Goal: Feedback & Contribution: Contribute content

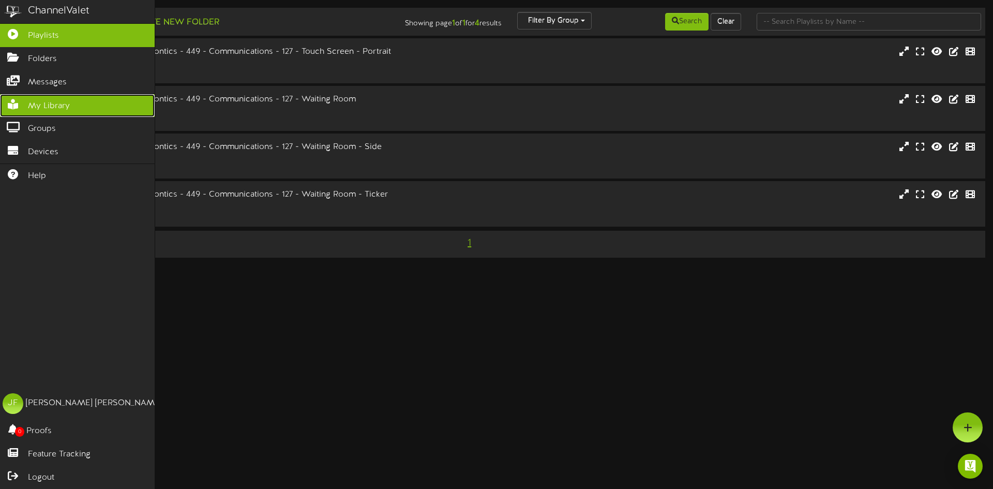
click at [47, 102] on span "My Library" at bounding box center [49, 106] width 42 height 12
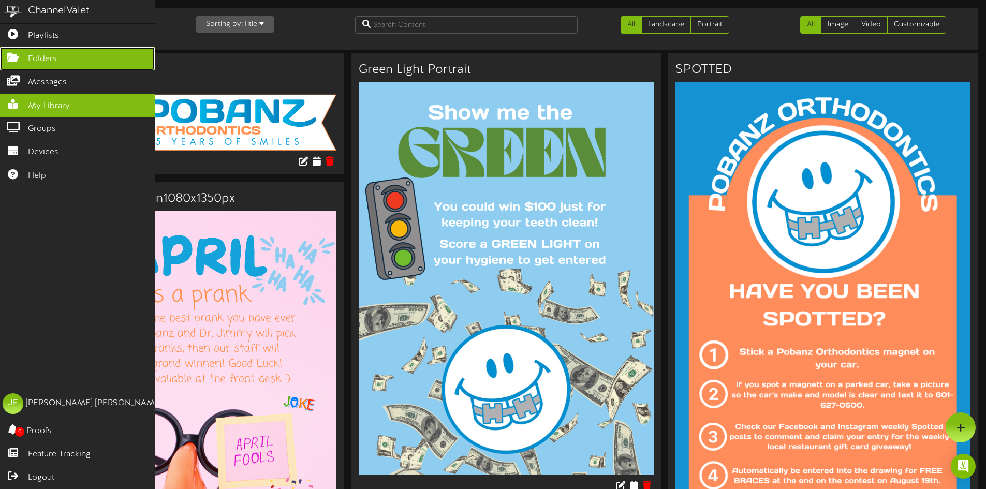
click at [51, 56] on span "Folders" at bounding box center [42, 59] width 29 height 12
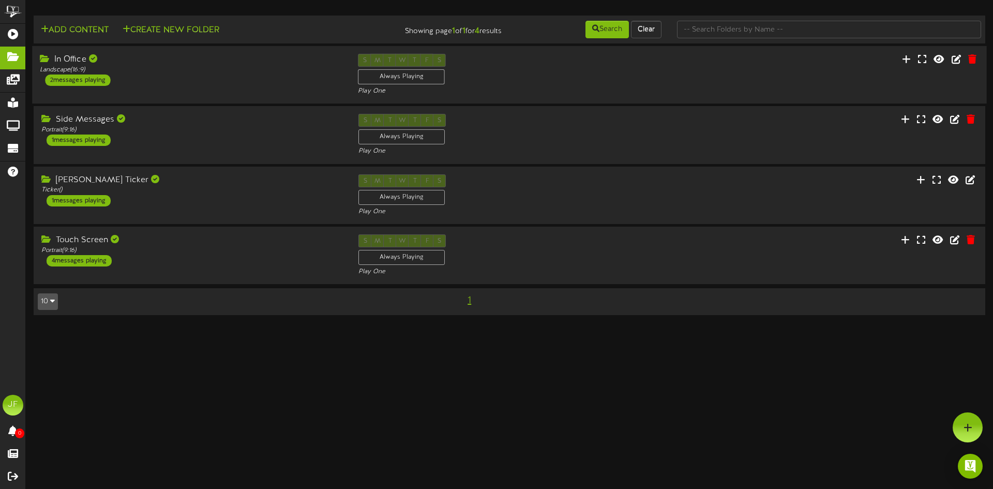
click at [98, 82] on div "2 messages playing" at bounding box center [77, 80] width 65 height 11
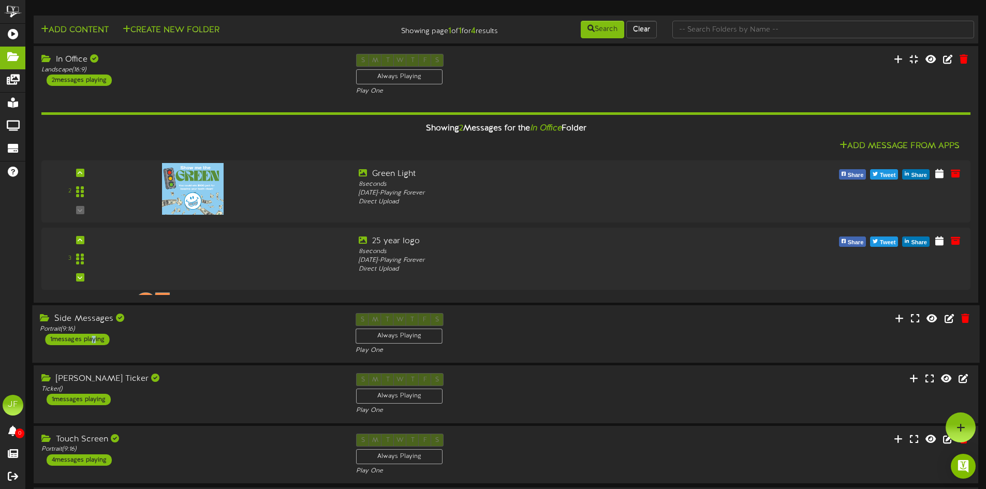
click at [92, 335] on div "1 messages playing" at bounding box center [77, 339] width 64 height 11
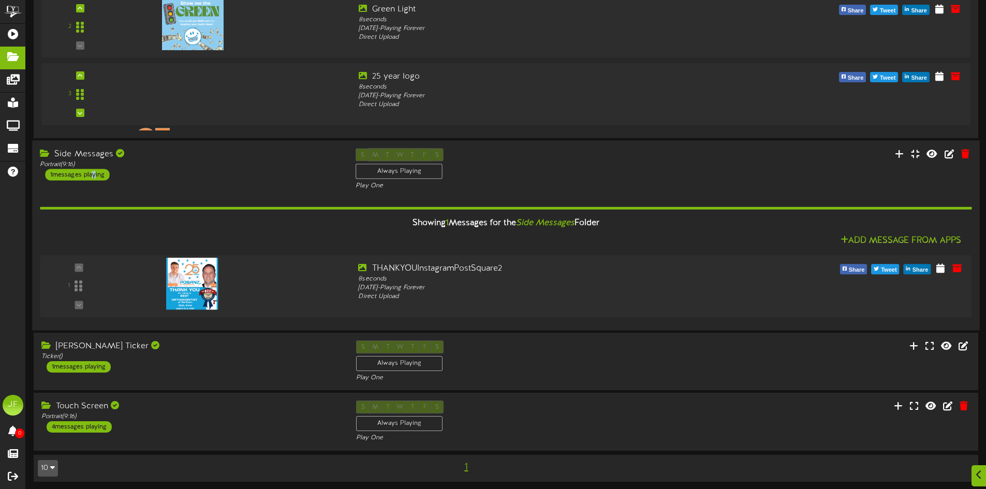
scroll to position [168, 0]
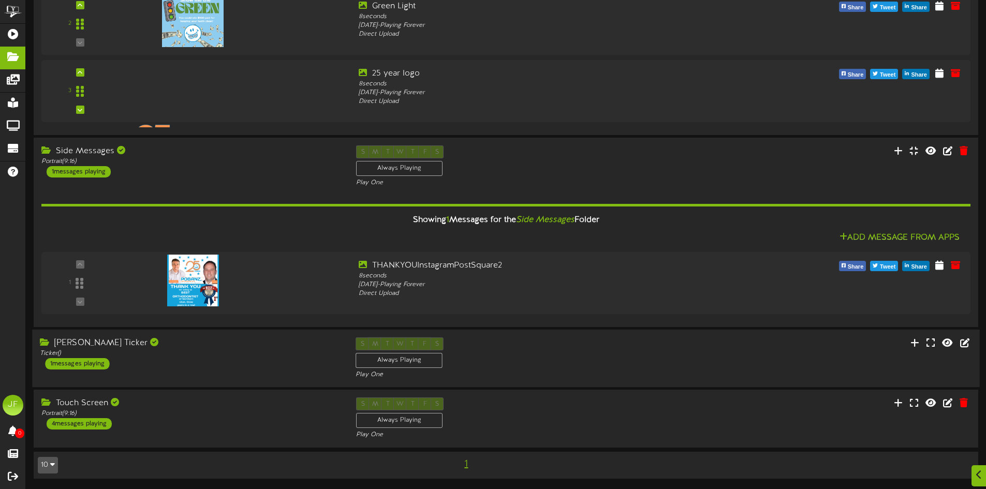
click at [88, 363] on div "1 messages playing" at bounding box center [77, 363] width 64 height 11
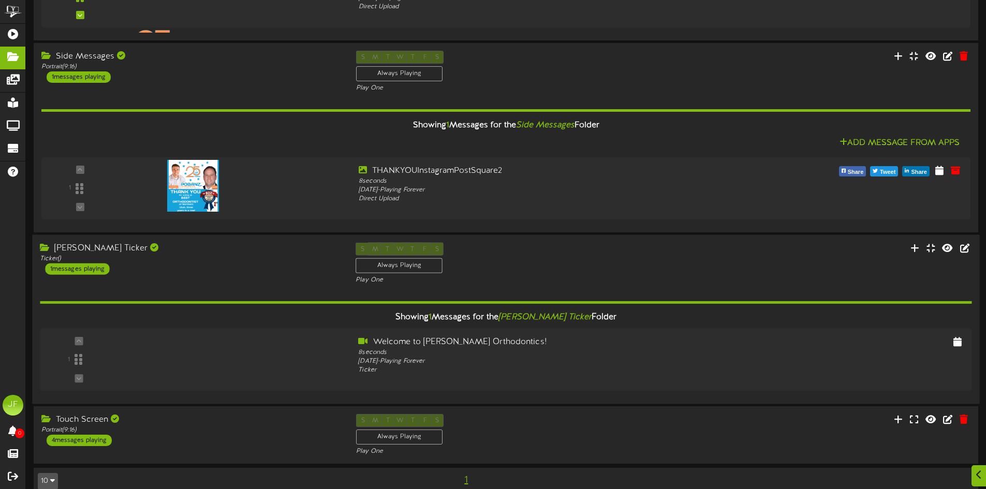
scroll to position [278, 0]
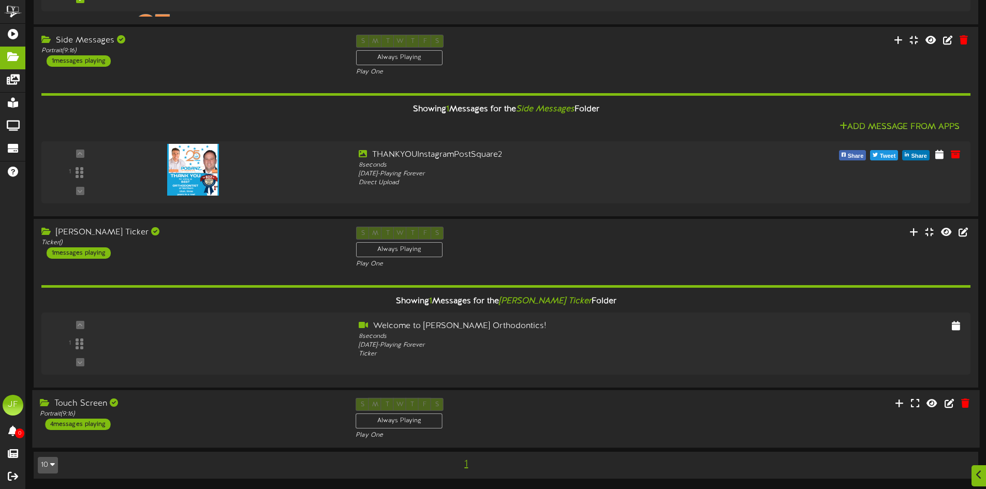
click at [87, 422] on div "4 messages playing" at bounding box center [77, 424] width 65 height 11
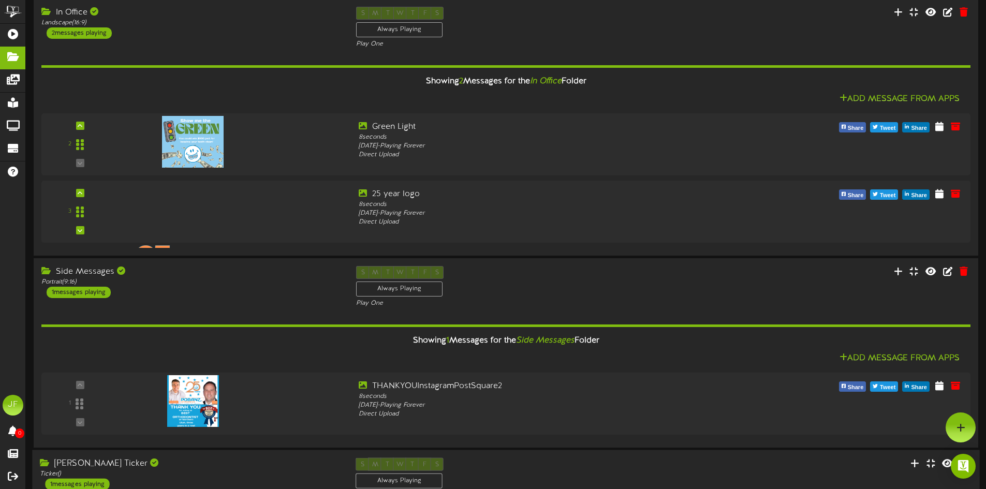
scroll to position [0, 0]
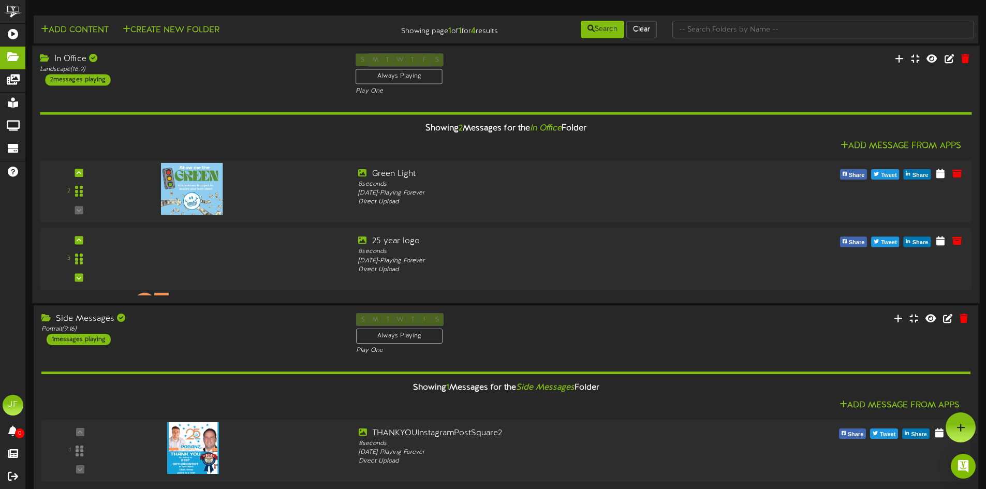
click at [90, 80] on div "2 messages playing" at bounding box center [77, 79] width 65 height 11
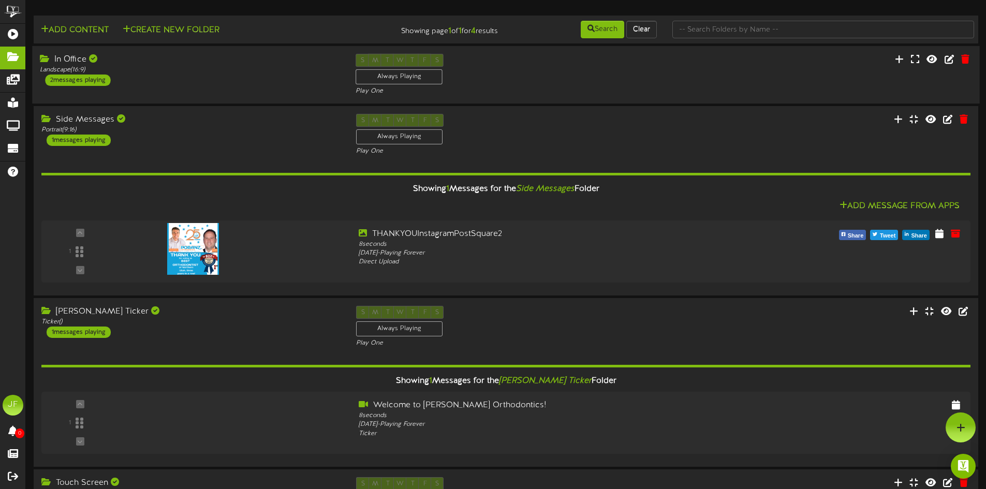
click at [90, 80] on div "2 messages playing" at bounding box center [77, 80] width 65 height 11
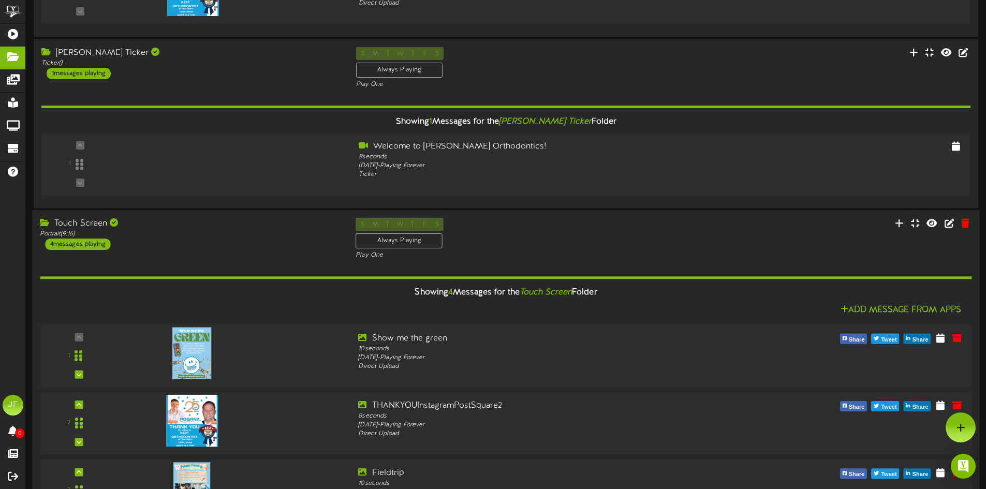
scroll to position [457, 0]
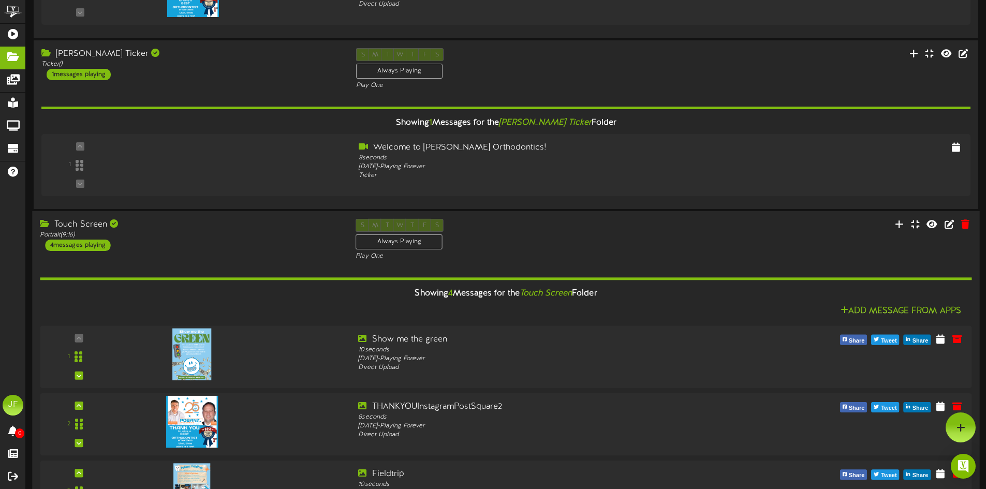
click at [95, 246] on div "4 messages playing" at bounding box center [77, 245] width 65 height 11
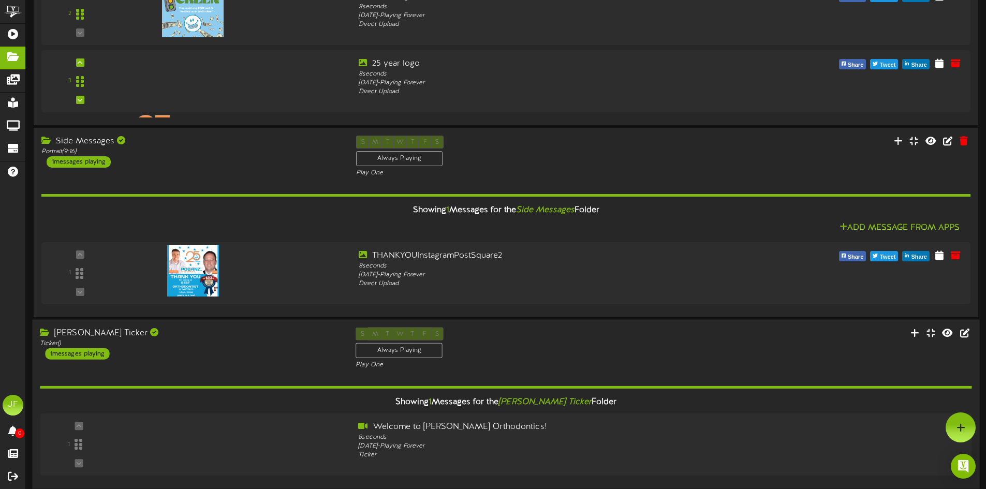
scroll to position [175, 0]
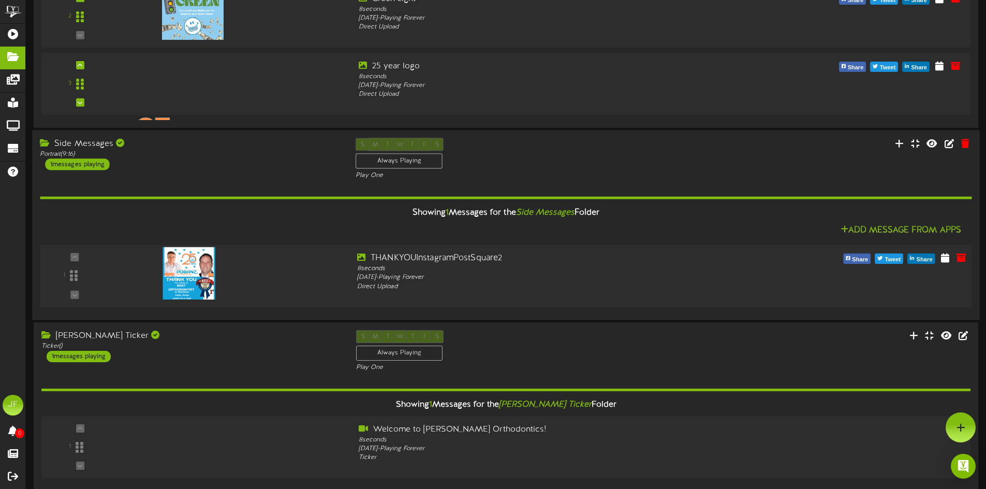
drag, startPoint x: 233, startPoint y: 268, endPoint x: 217, endPoint y: 269, distance: 16.1
click at [217, 269] on div at bounding box center [187, 262] width 121 height 52
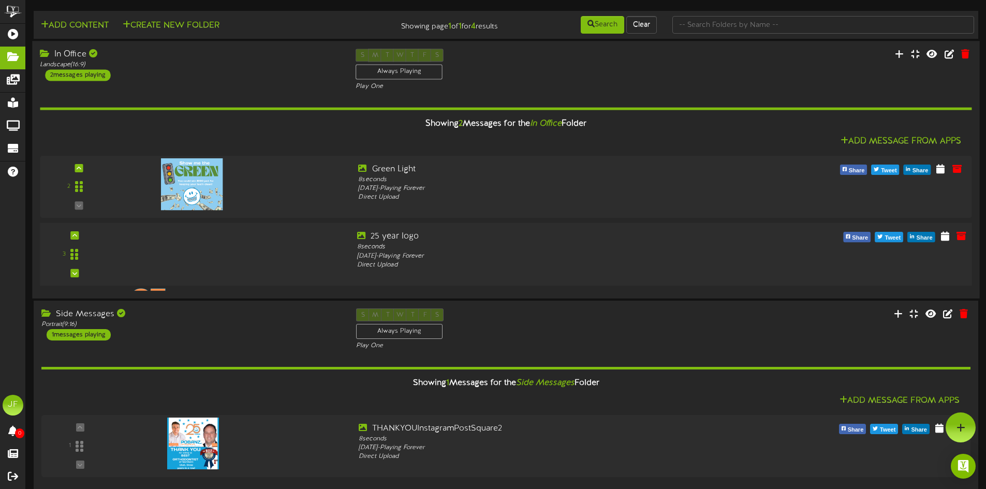
scroll to position [0, 0]
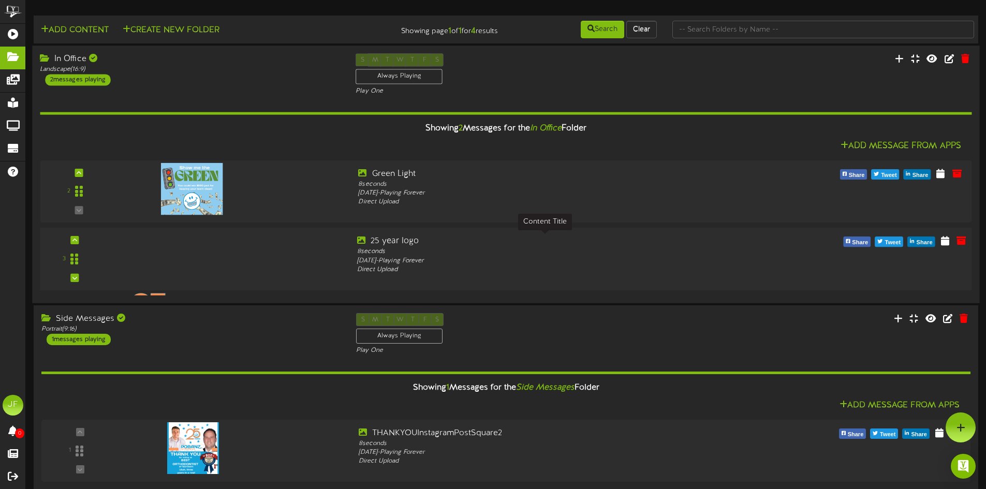
click at [396, 241] on div "25 year logo" at bounding box center [545, 241] width 376 height 12
click at [80, 76] on div "2 messages playing" at bounding box center [77, 79] width 65 height 11
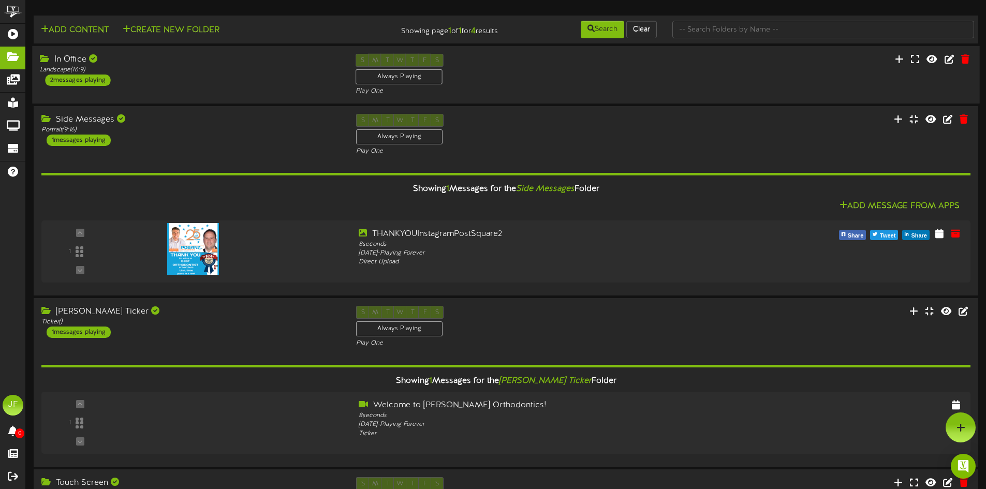
click at [96, 80] on div "2 messages playing" at bounding box center [77, 80] width 65 height 11
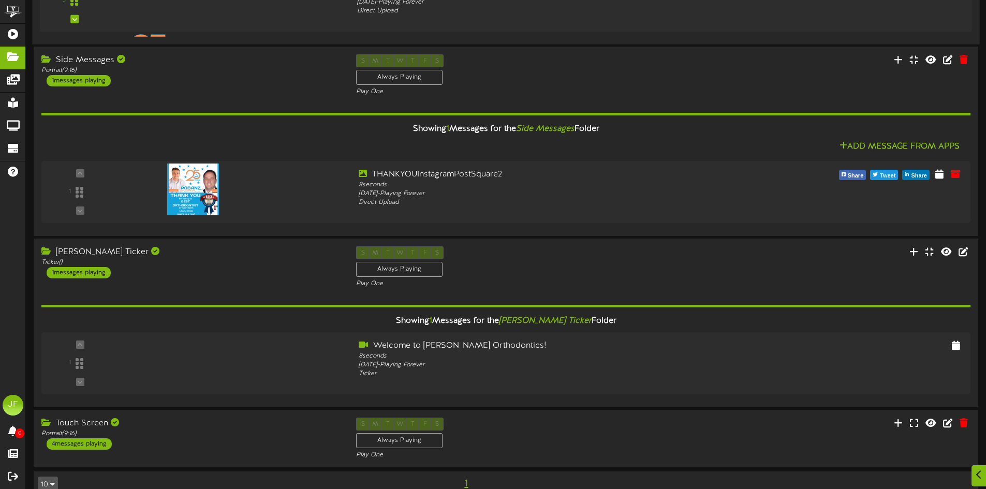
scroll to position [278, 0]
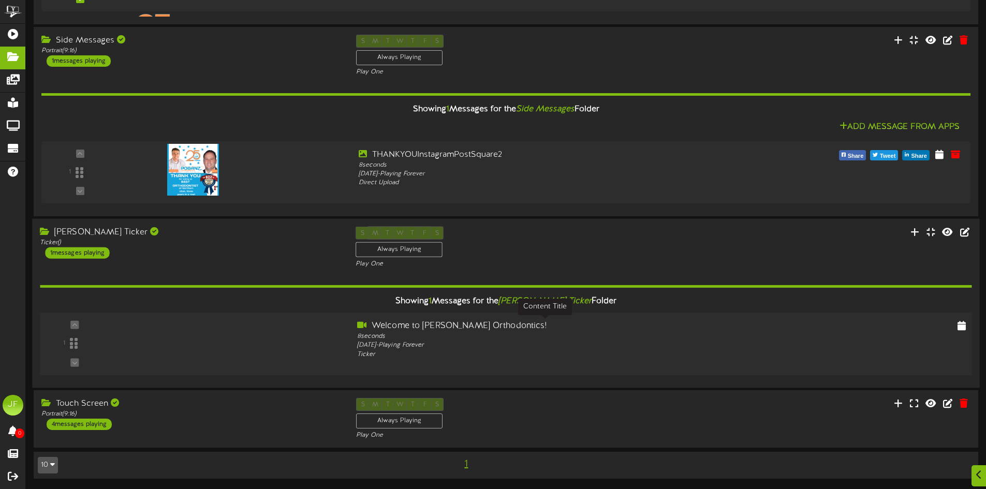
click at [399, 324] on div "Welcome to Pobanz Orthodontics!" at bounding box center [545, 326] width 376 height 12
click at [389, 339] on div "8 seconds" at bounding box center [545, 336] width 376 height 9
click at [103, 424] on div "4 messages playing" at bounding box center [77, 424] width 65 height 11
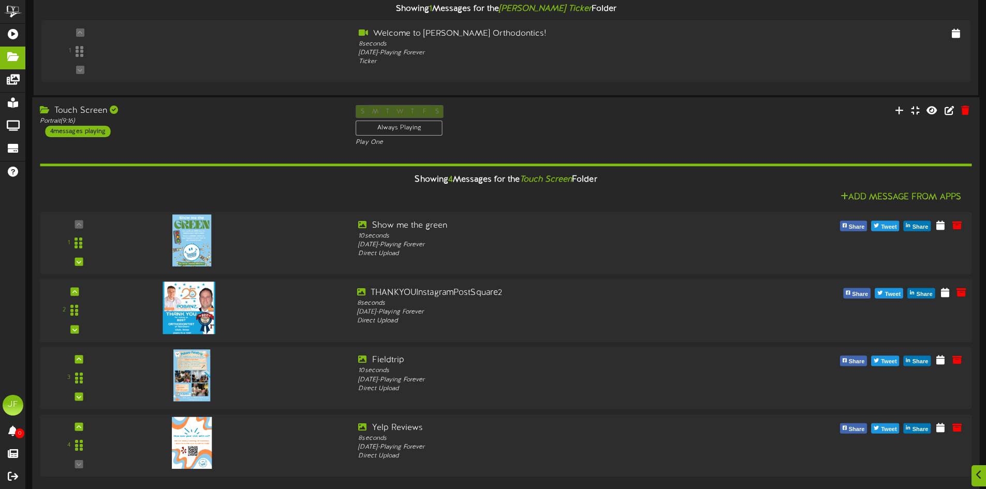
scroll to position [612, 0]
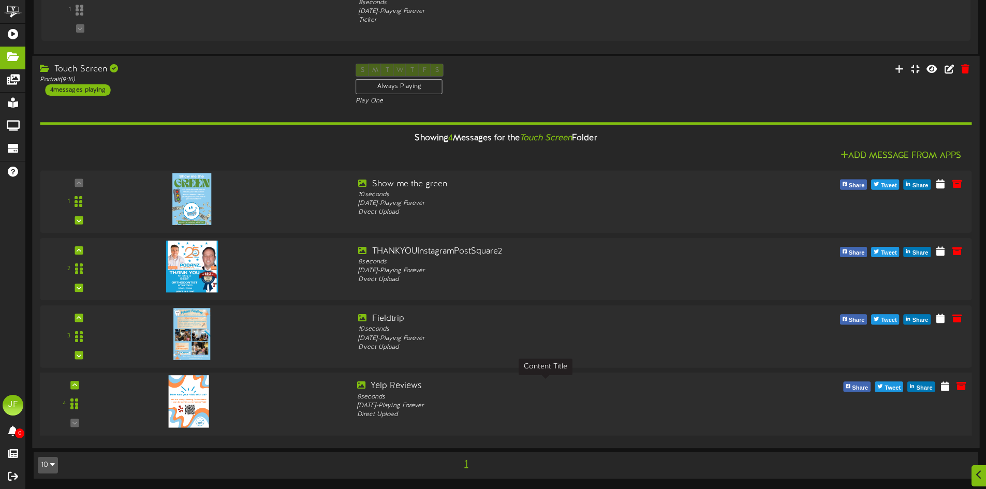
click at [379, 384] on div "Yelp Reviews" at bounding box center [545, 386] width 376 height 12
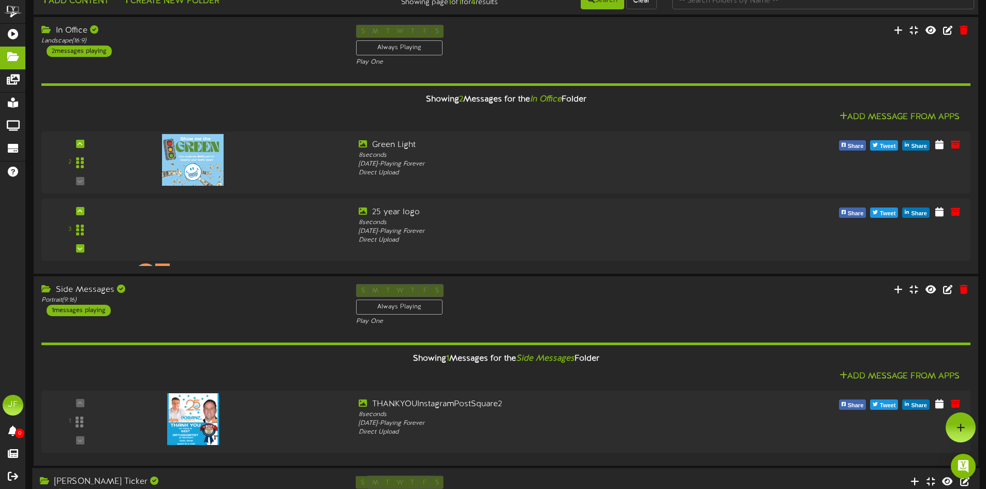
scroll to position [0, 0]
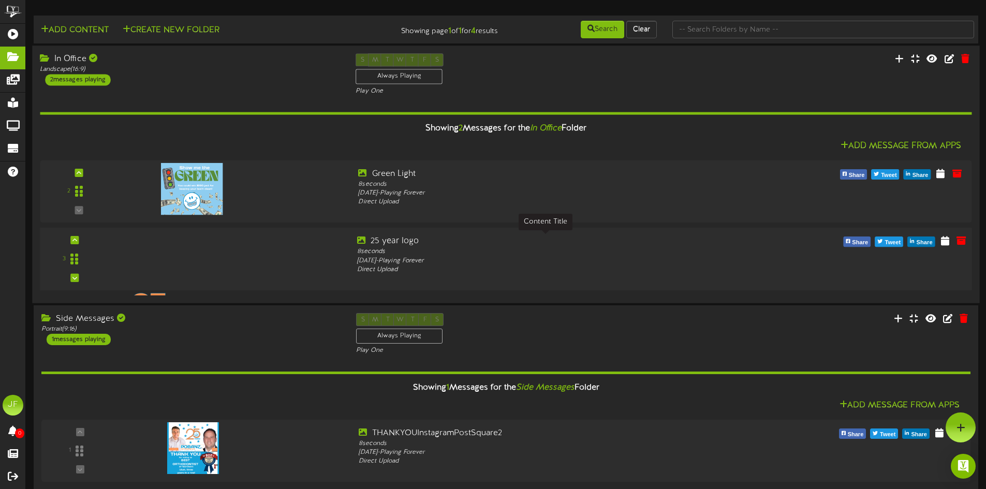
click at [385, 241] on div "25 year logo" at bounding box center [545, 241] width 376 height 12
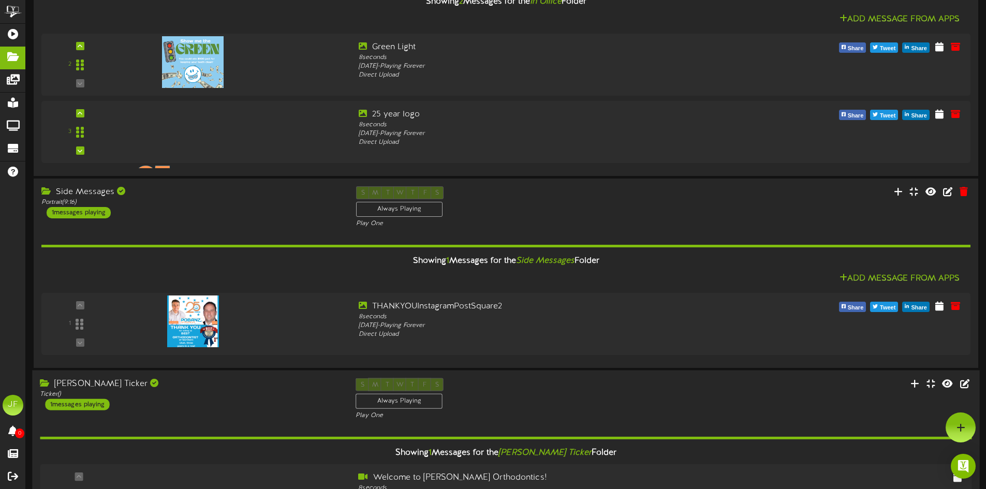
scroll to position [103, 0]
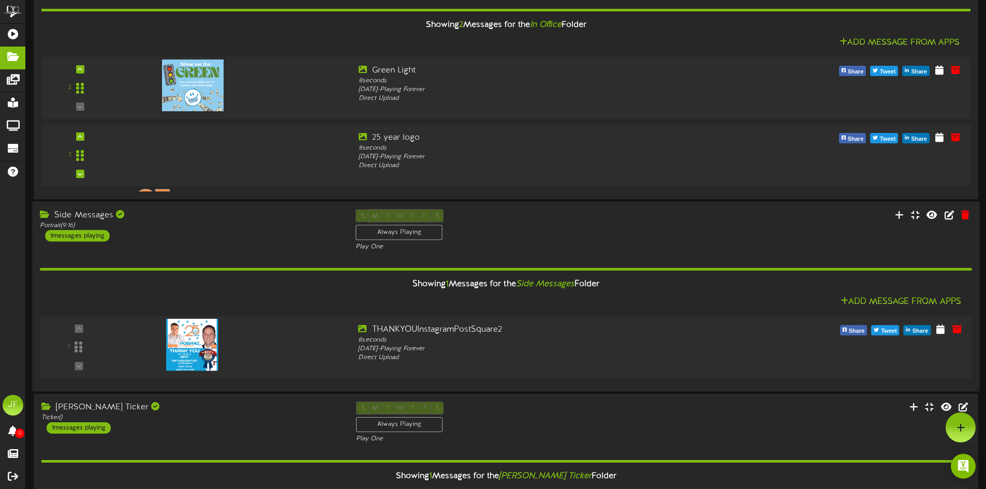
click at [97, 237] on div "1 messages playing" at bounding box center [77, 235] width 64 height 11
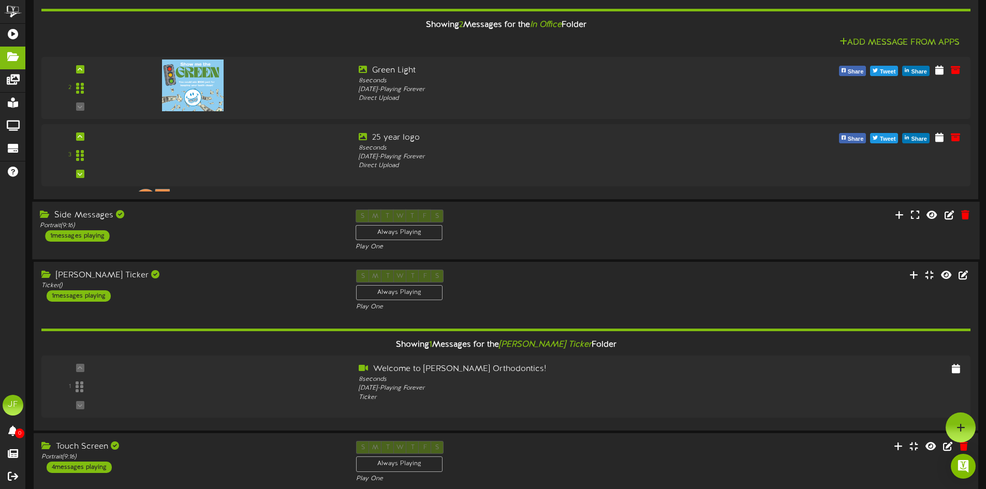
click at [97, 237] on div "1 messages playing" at bounding box center [77, 235] width 64 height 11
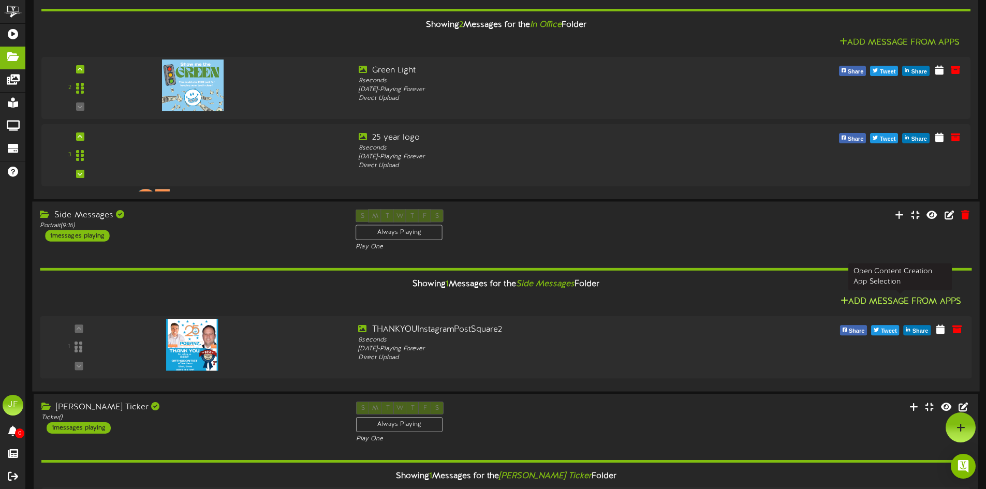
click at [844, 299] on icon at bounding box center [844, 300] width 8 height 8
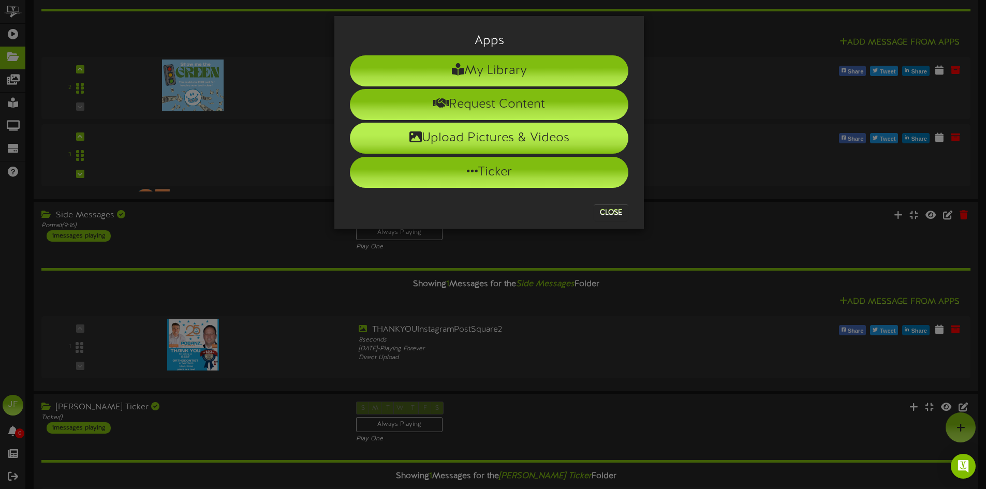
click at [513, 141] on li "Upload Pictures & Videos" at bounding box center [489, 138] width 278 height 31
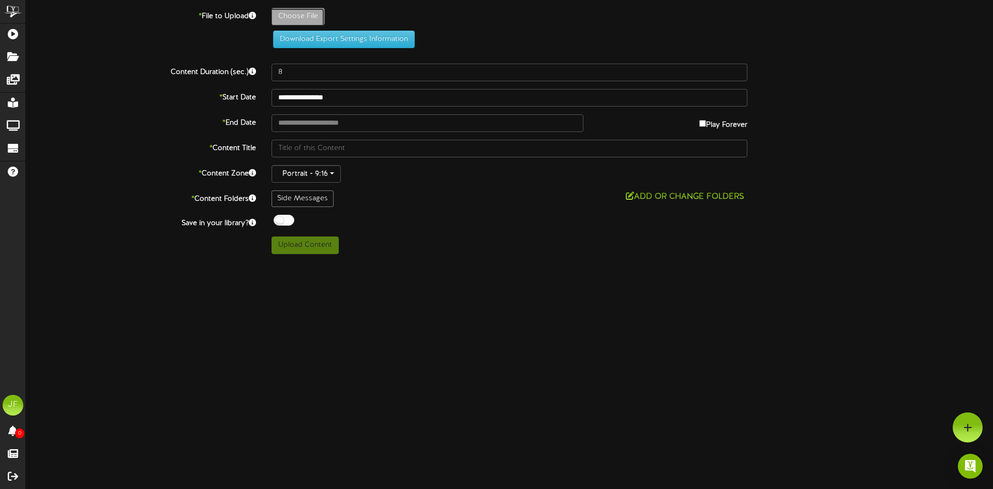
type input "**********"
type input "Untitleddesign"
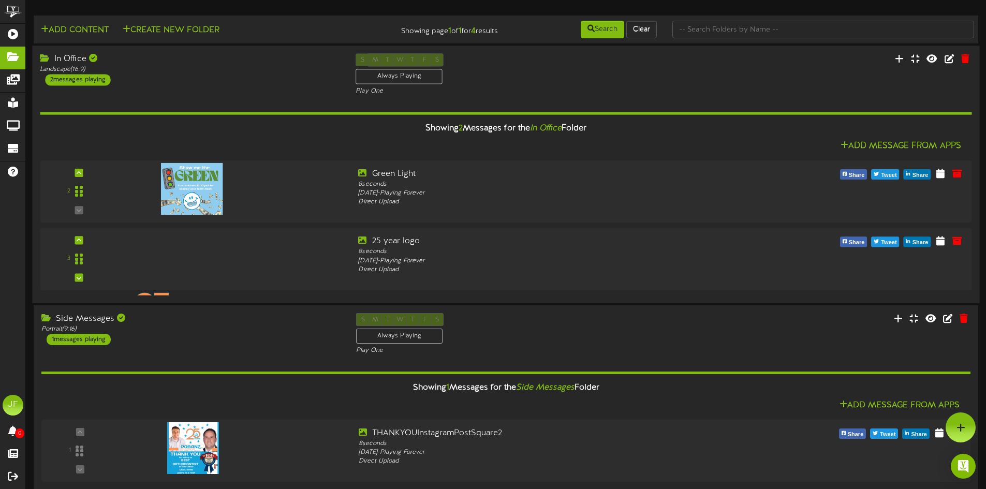
click at [106, 81] on div "2 messages playing" at bounding box center [77, 79] width 65 height 11
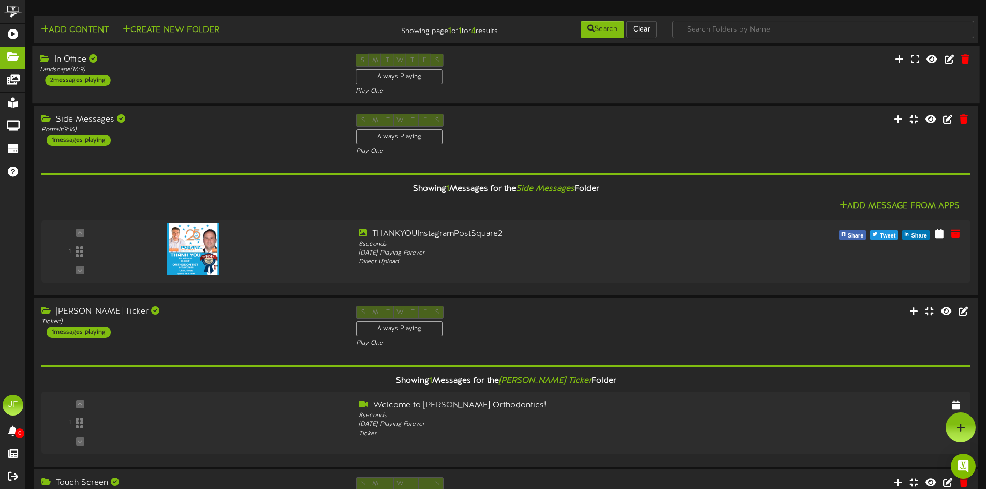
click at [106, 81] on div "2 messages playing" at bounding box center [77, 80] width 65 height 11
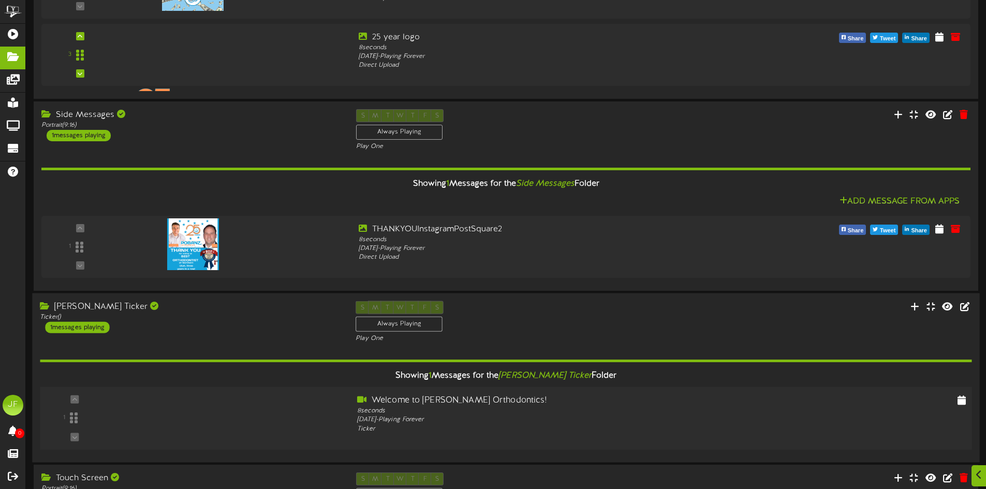
scroll to position [259, 0]
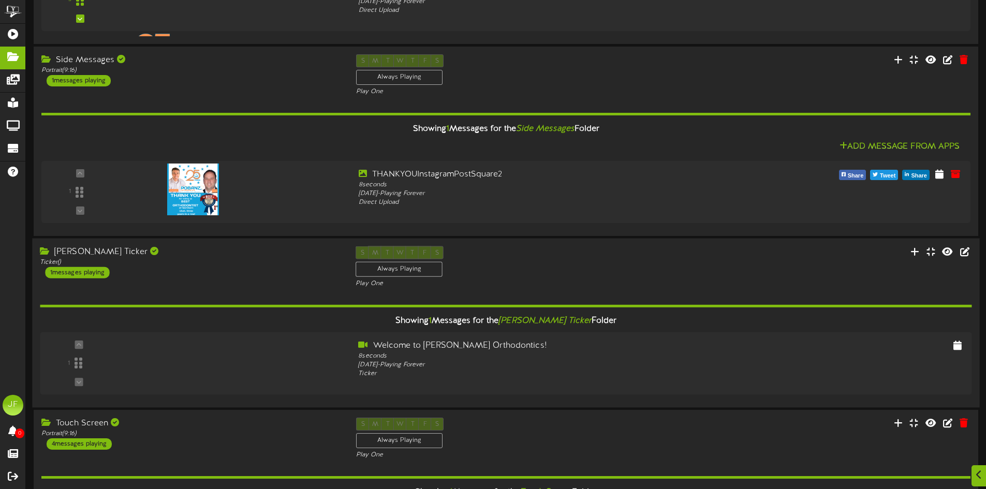
click at [91, 273] on div "1 messages playing" at bounding box center [77, 272] width 64 height 11
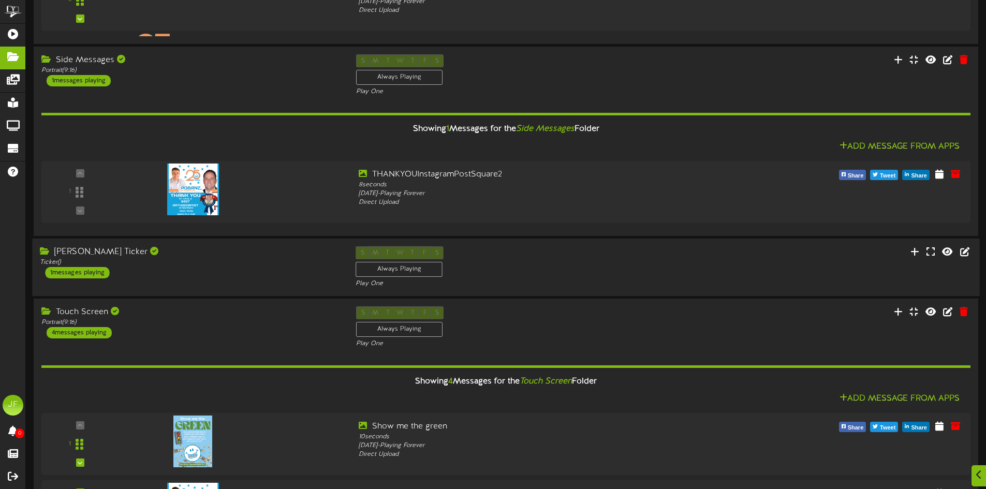
click at [91, 273] on div "1 messages playing" at bounding box center [77, 272] width 64 height 11
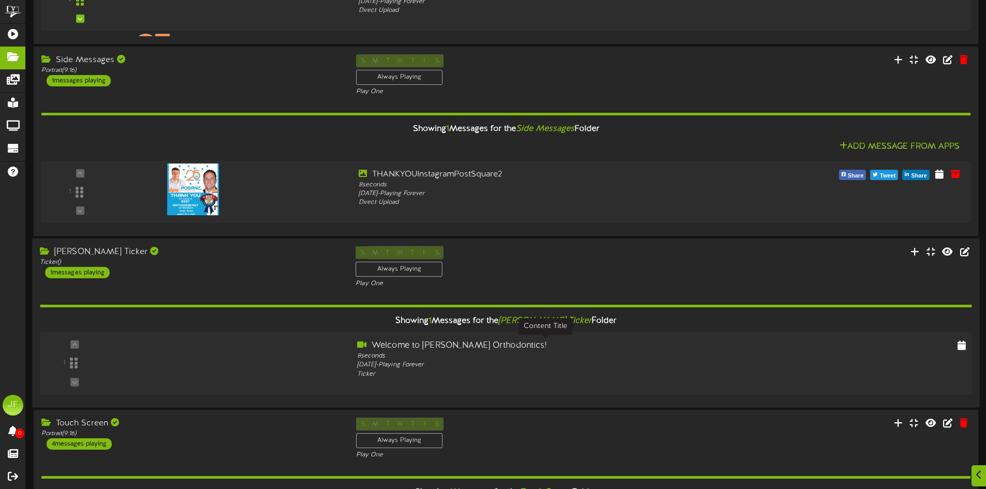
click at [382, 344] on div "Welcome to Pobanz Orthodontics!" at bounding box center [545, 346] width 376 height 12
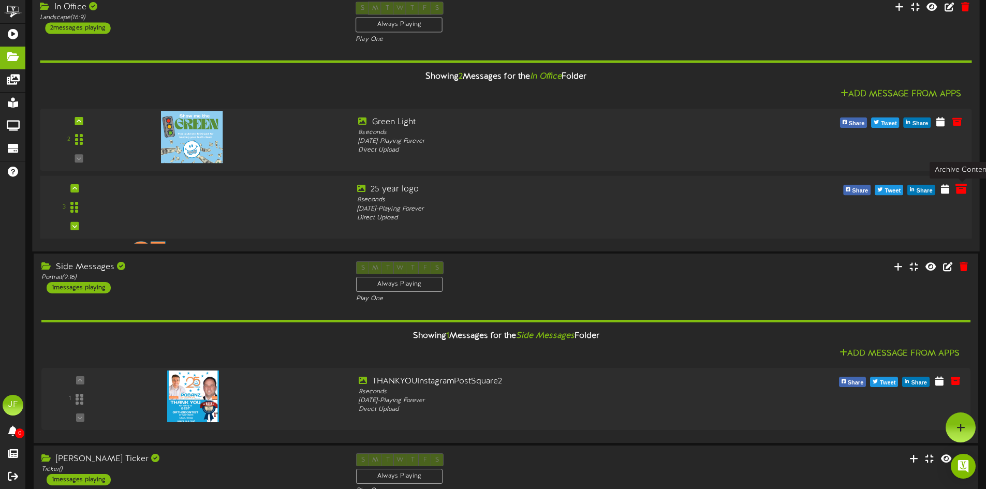
click at [958, 189] on icon at bounding box center [960, 188] width 11 height 11
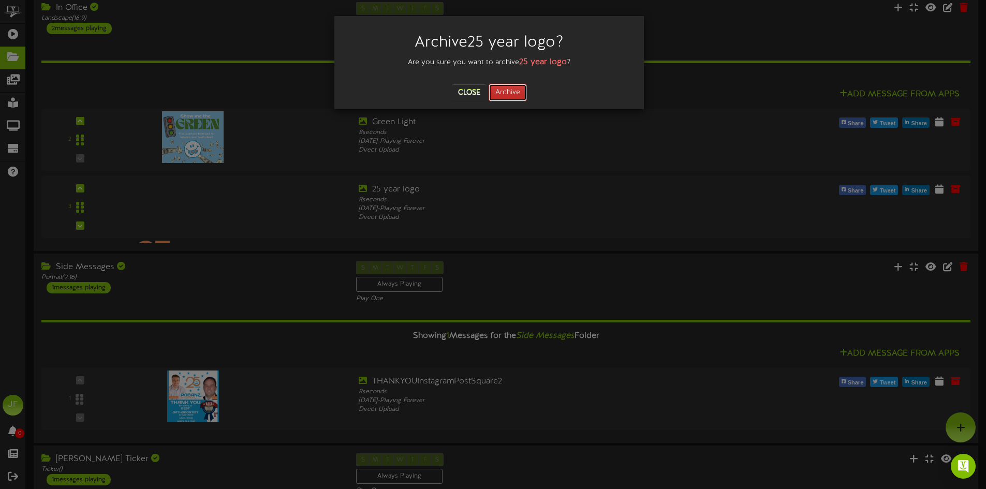
click at [510, 97] on button "Archive" at bounding box center [507, 93] width 38 height 18
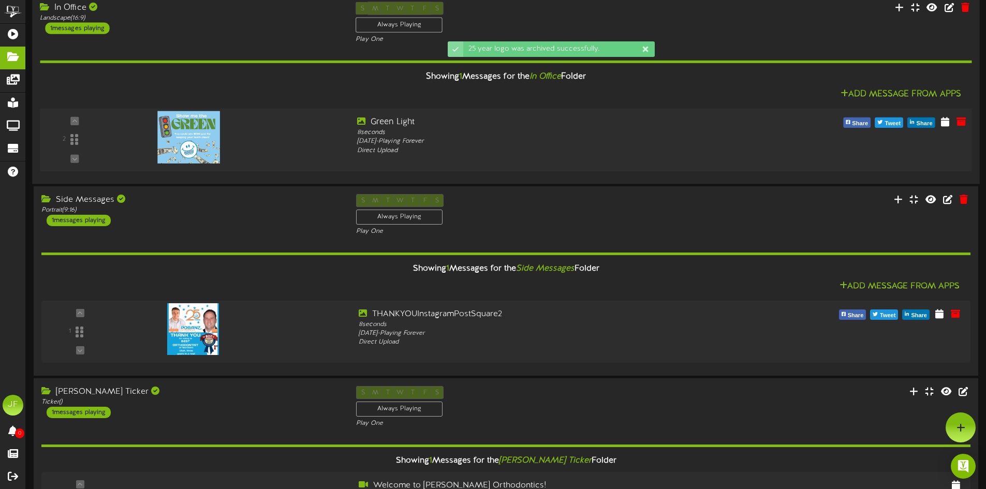
scroll to position [0, 0]
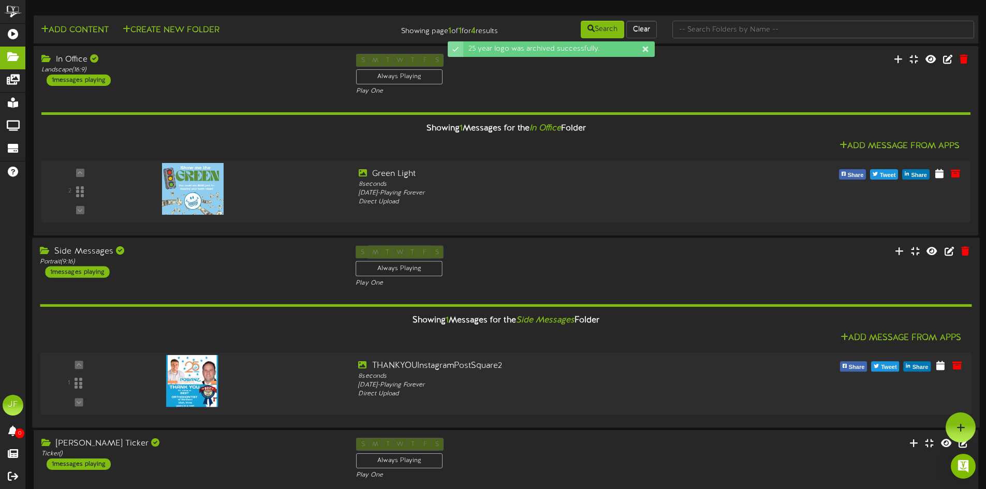
click at [91, 273] on div "1 messages playing" at bounding box center [77, 271] width 64 height 11
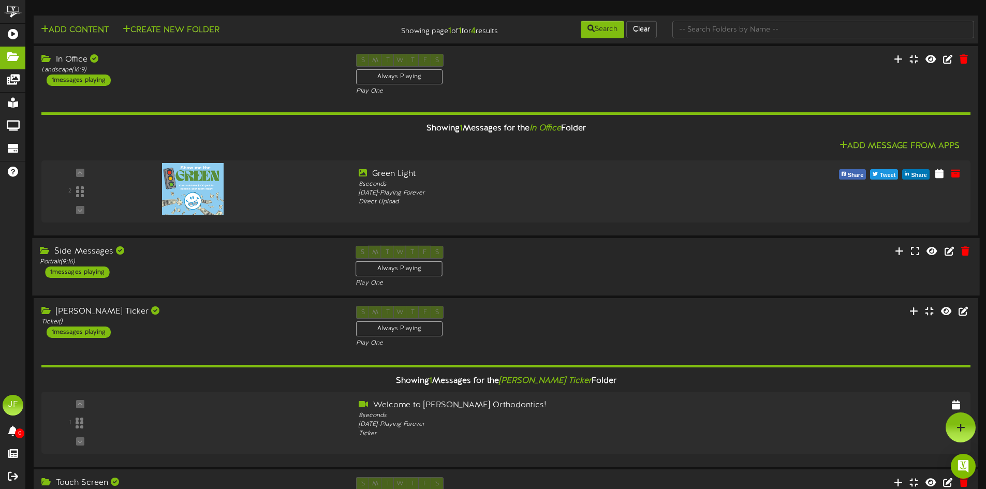
click at [91, 273] on div "1 messages playing" at bounding box center [77, 271] width 64 height 11
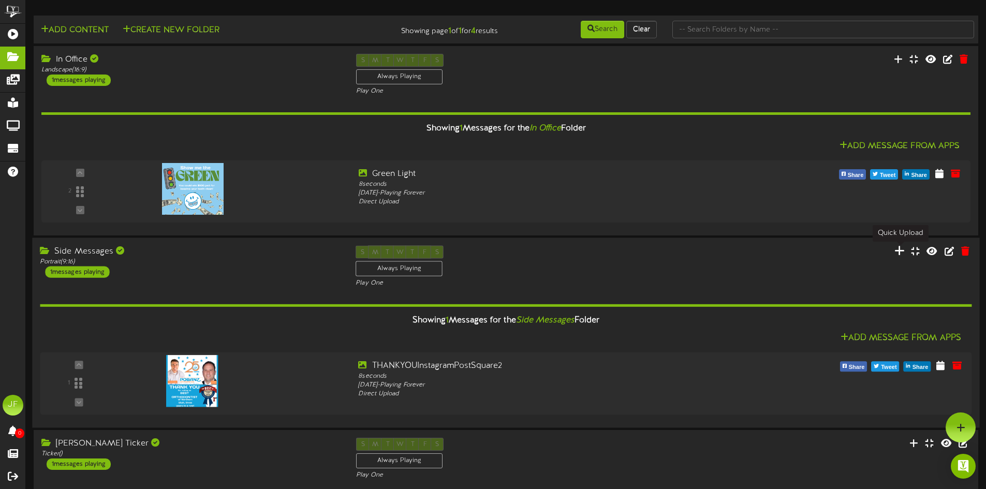
click at [902, 254] on icon at bounding box center [899, 250] width 10 height 11
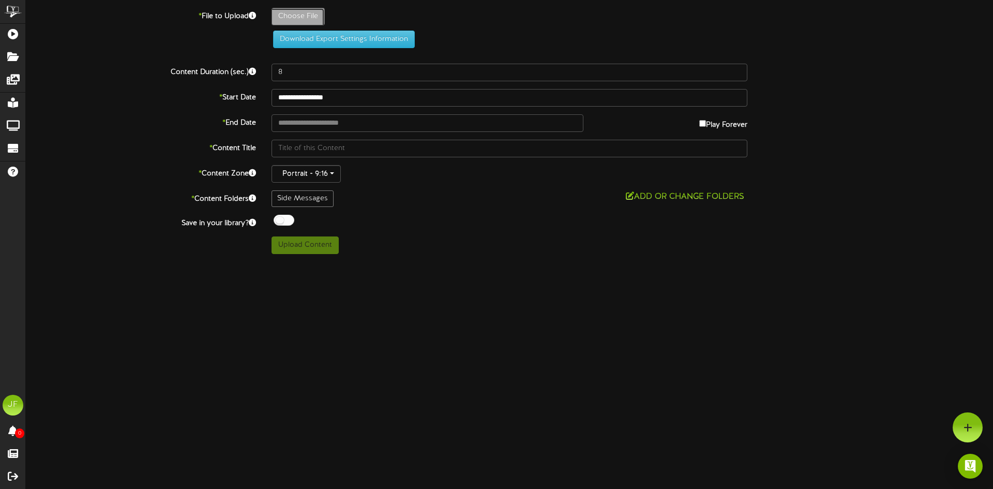
type input "**********"
type input "teacherrocks"
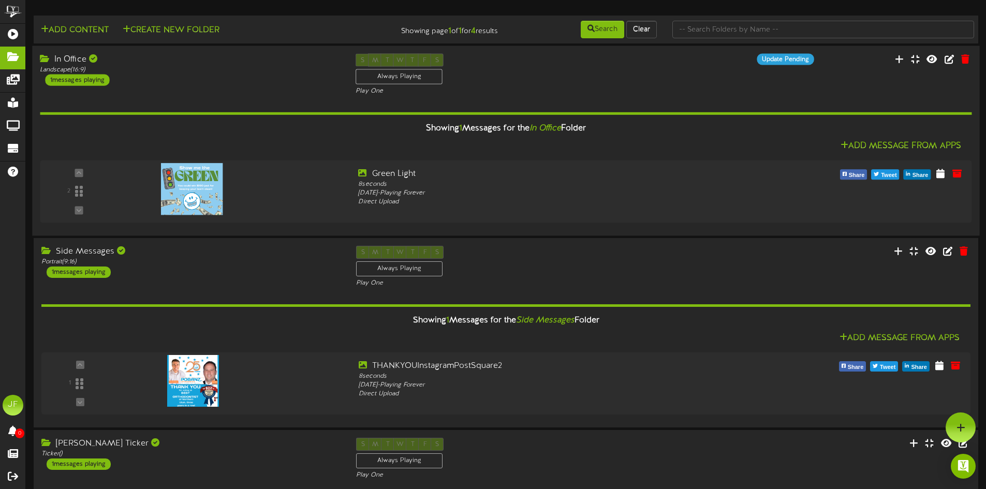
click at [76, 79] on div "1 messages playing" at bounding box center [77, 80] width 64 height 11
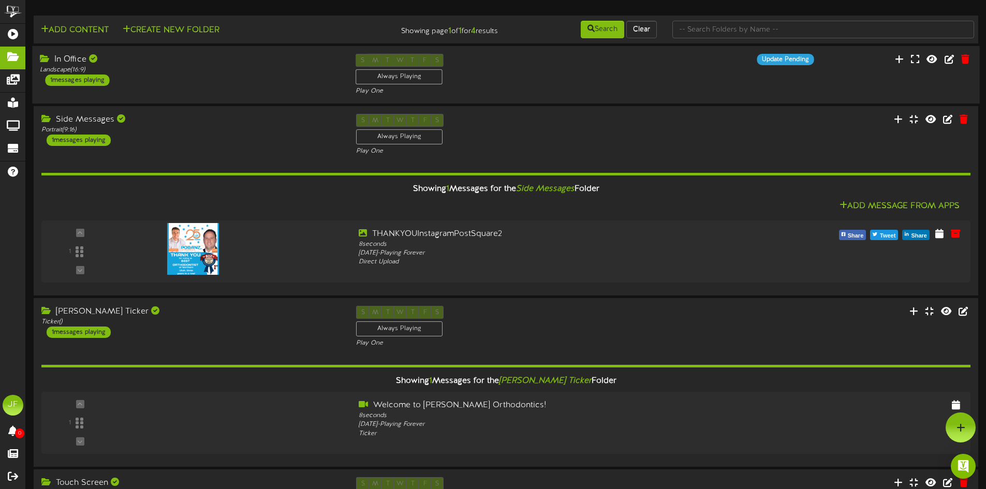
click at [76, 79] on div "1 messages playing" at bounding box center [77, 80] width 64 height 11
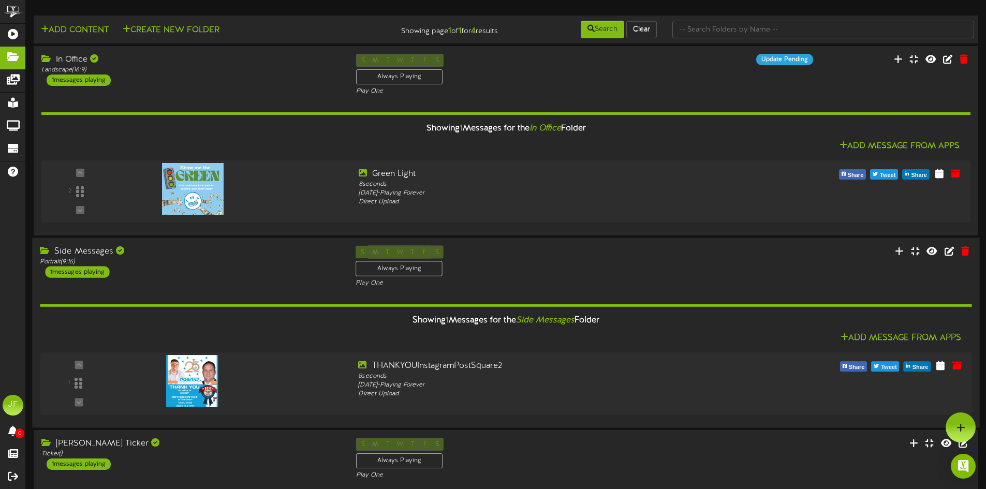
click at [100, 274] on div "1 messages playing" at bounding box center [77, 271] width 64 height 11
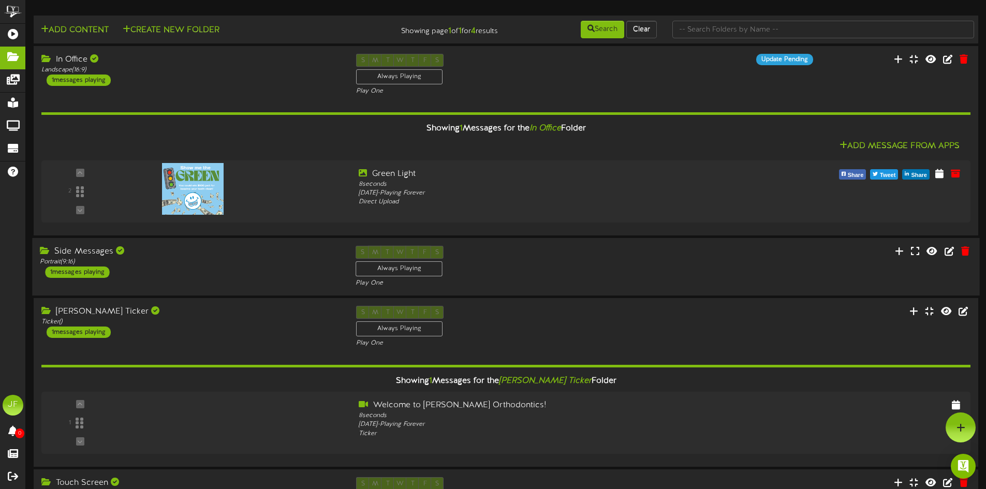
click at [100, 274] on div "1 messages playing" at bounding box center [77, 271] width 64 height 11
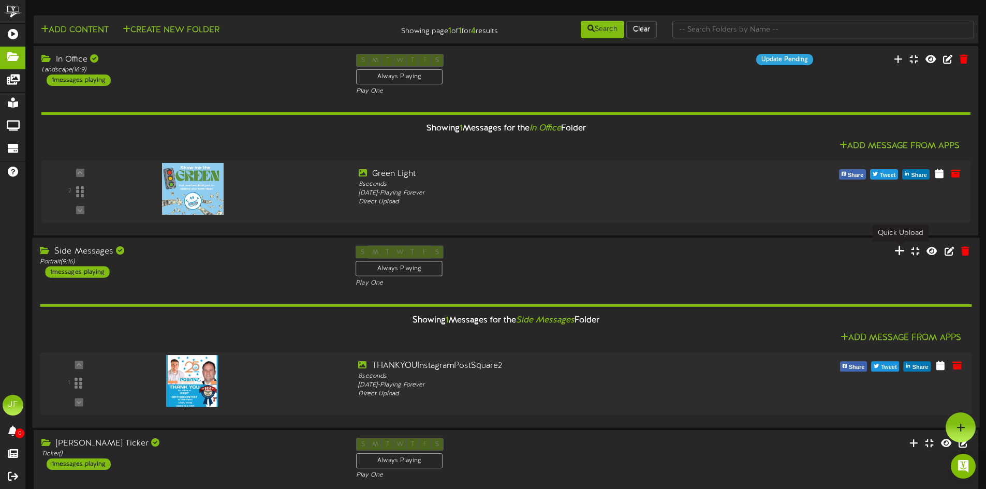
click at [901, 252] on icon at bounding box center [899, 250] width 10 height 11
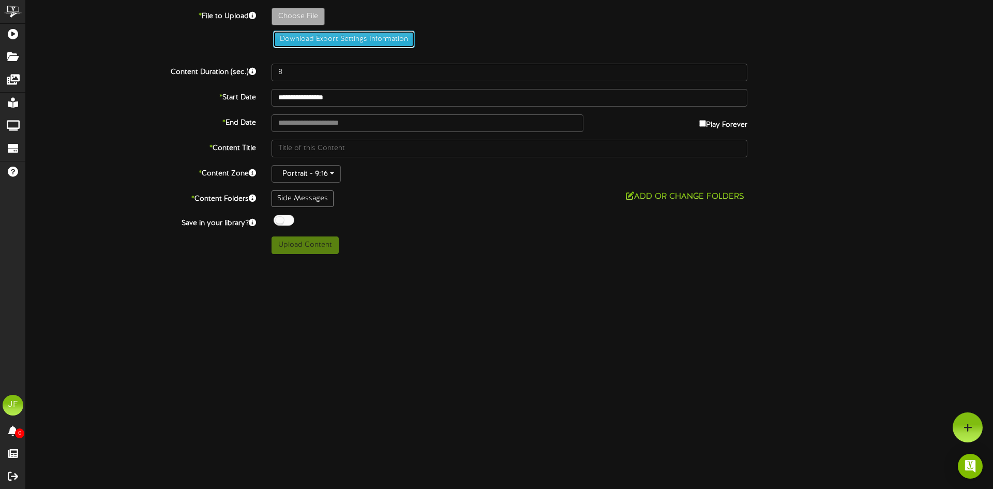
click at [310, 40] on button "Download Export Settings Information" at bounding box center [344, 40] width 142 height 18
type input "**********"
type input "DirectUploadSettings3"
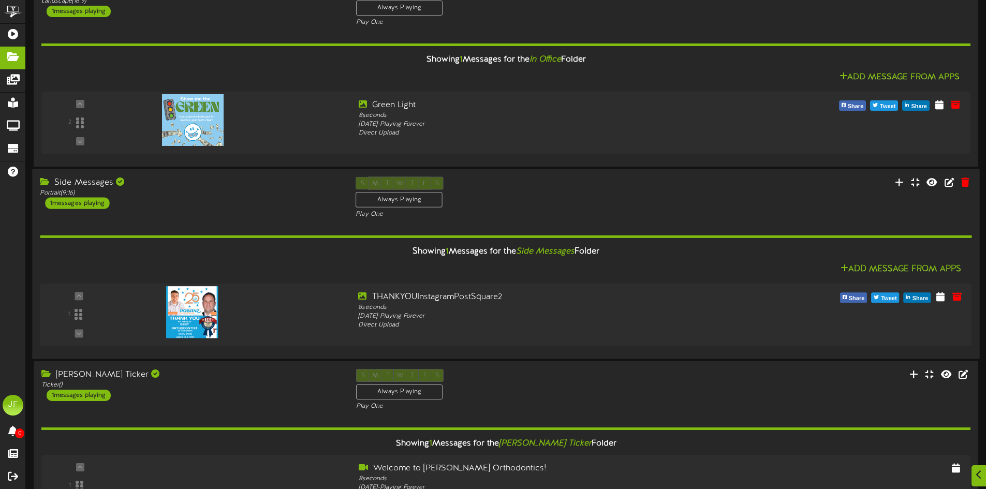
scroll to position [259, 0]
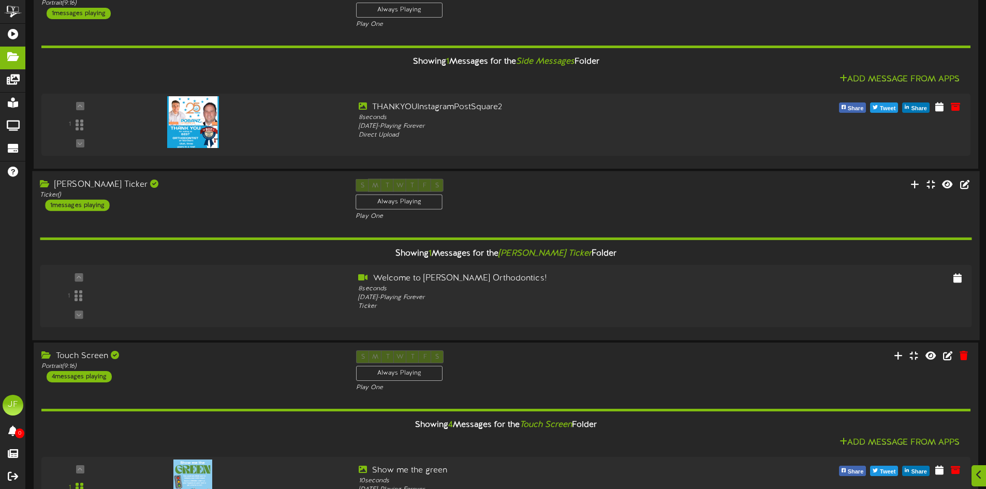
click at [80, 206] on div "1 messages playing" at bounding box center [77, 205] width 64 height 11
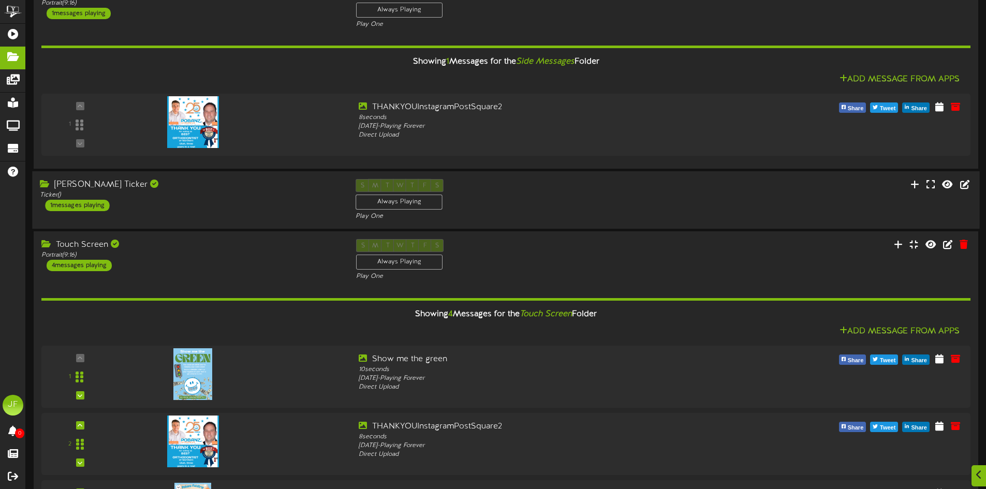
click at [80, 206] on div "1 messages playing" at bounding box center [77, 205] width 64 height 11
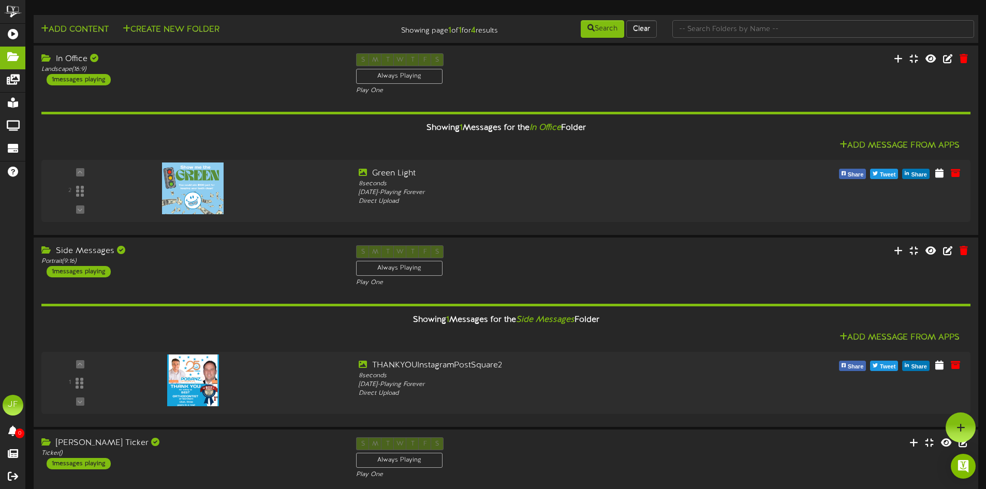
scroll to position [0, 0]
click at [902, 251] on icon at bounding box center [899, 250] width 10 height 11
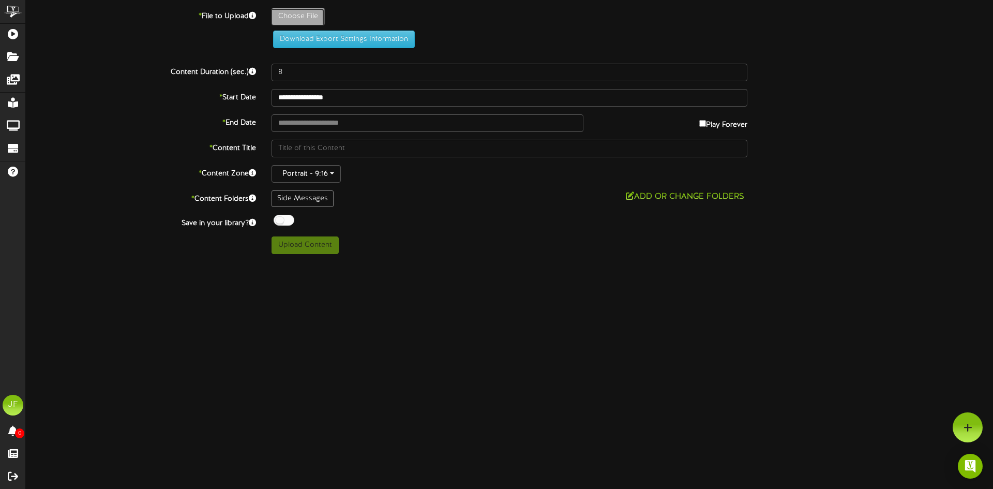
type input "**********"
type input "2025CornMazePoster"
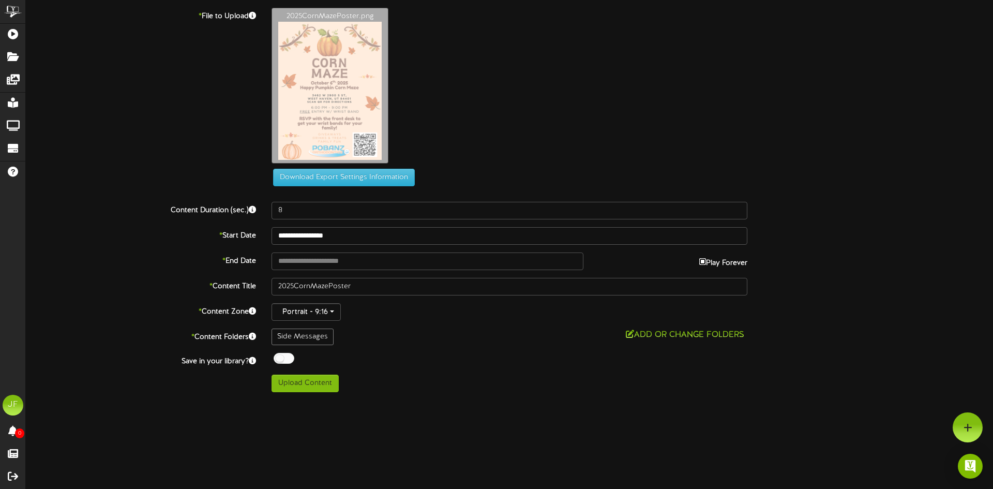
type input "**********"
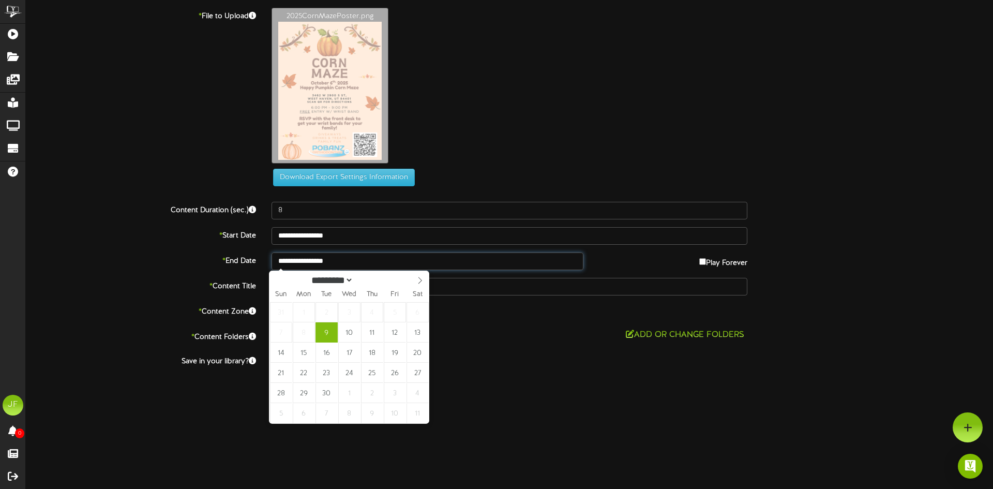
click at [320, 261] on input "**********" at bounding box center [428, 261] width 312 height 18
select select "*"
click at [422, 279] on icon at bounding box center [420, 280] width 7 height 7
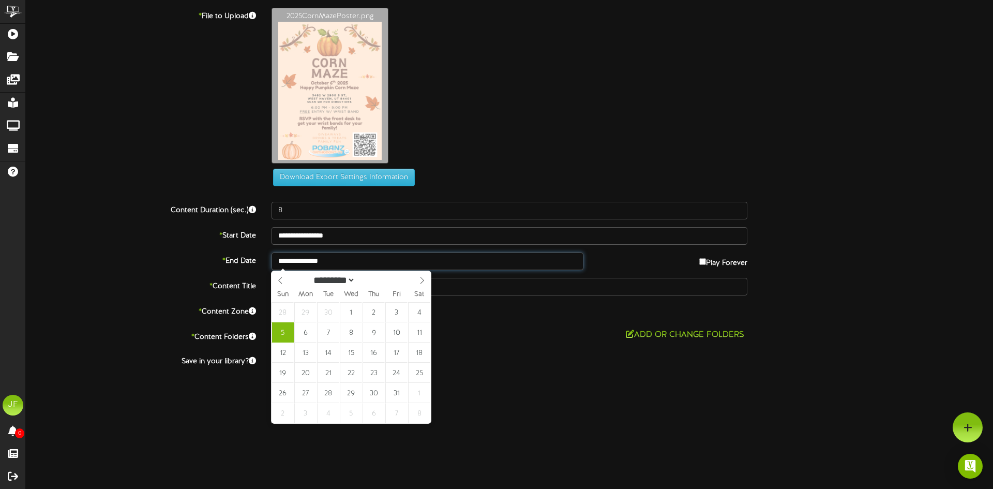
click at [319, 260] on input "**********" at bounding box center [428, 261] width 312 height 18
type input "**********"
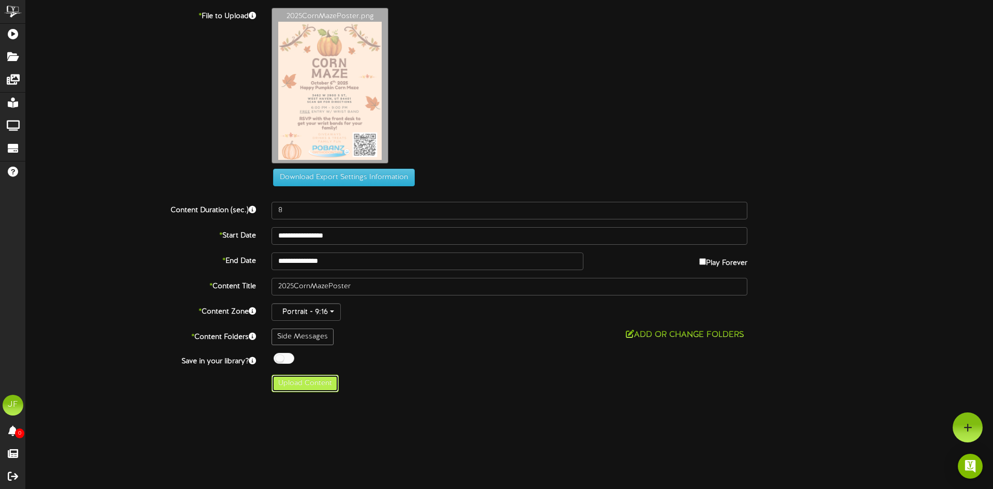
click at [306, 384] on button "Upload Content" at bounding box center [305, 384] width 67 height 18
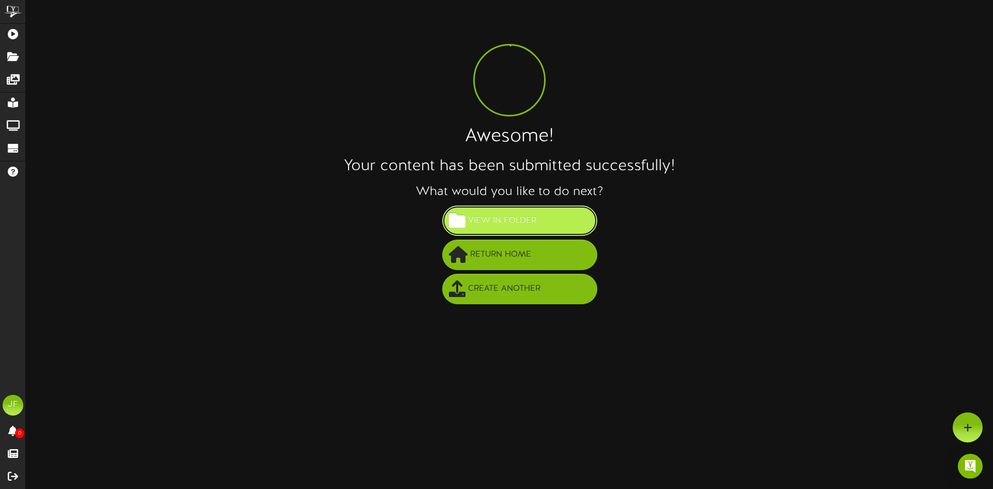
click at [516, 228] on span "View in Folder" at bounding box center [502, 220] width 73 height 17
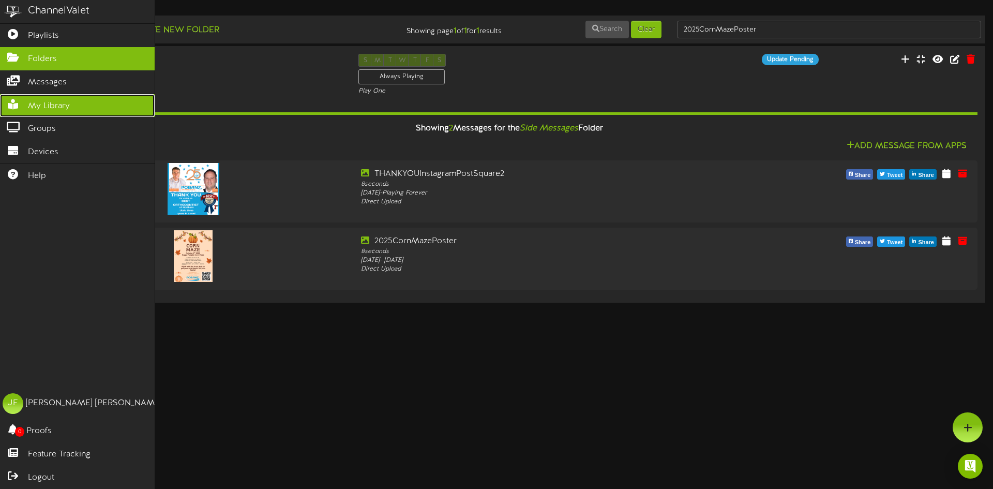
click at [27, 108] on link "My Library" at bounding box center [77, 105] width 155 height 23
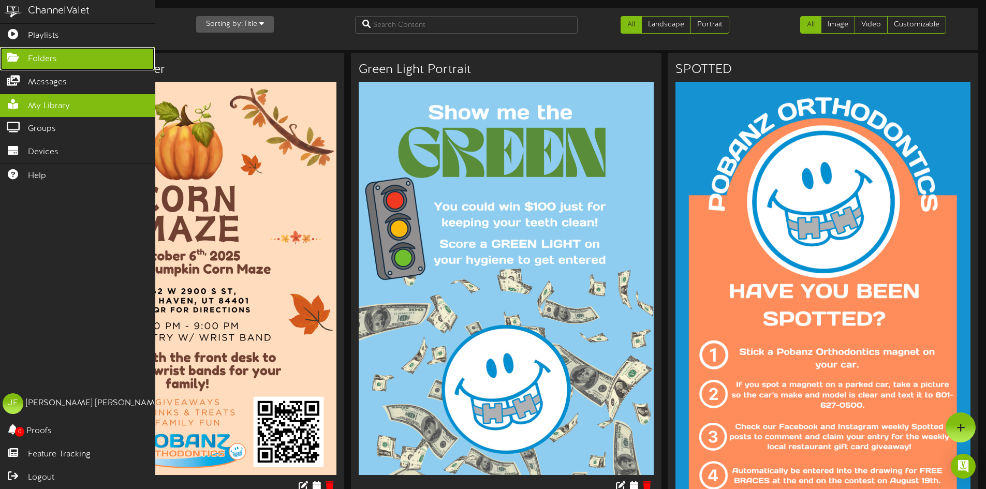
click at [27, 57] on link "Folders" at bounding box center [77, 58] width 155 height 23
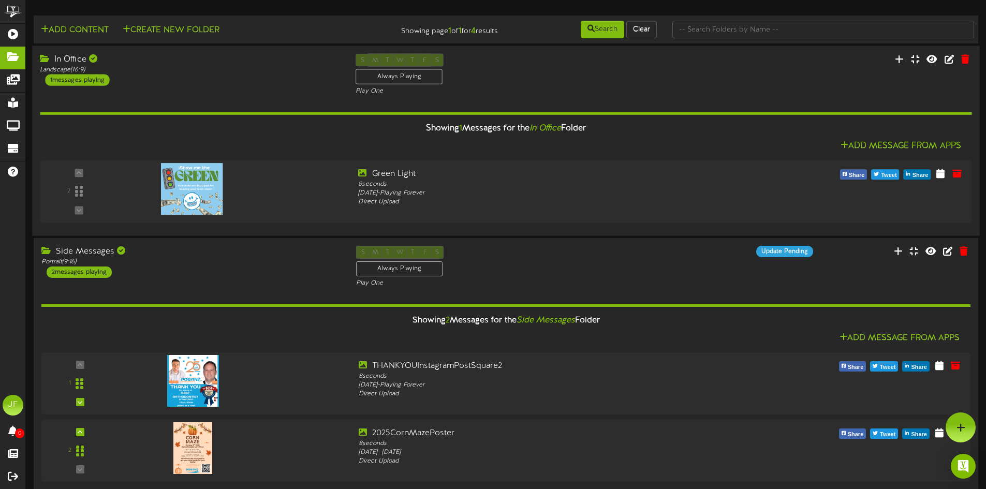
click at [91, 77] on div "1 messages playing" at bounding box center [77, 80] width 64 height 11
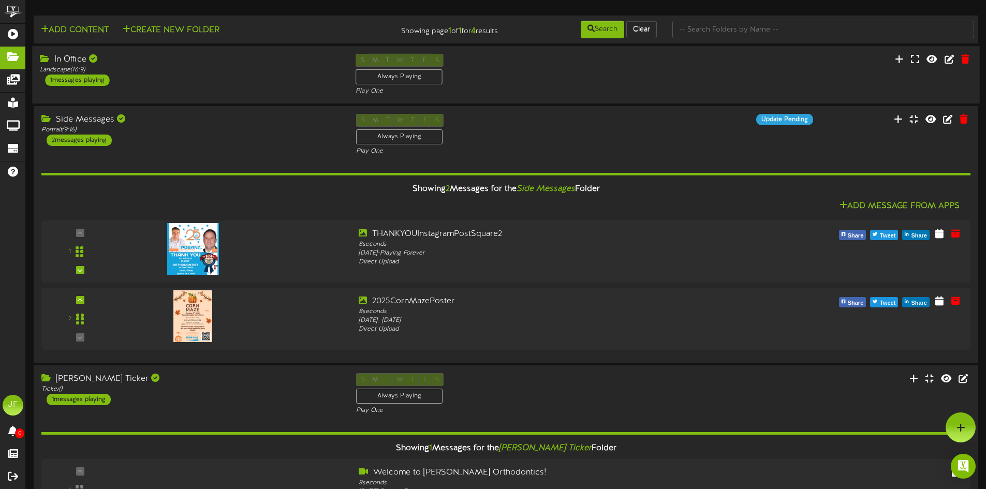
click at [91, 77] on div "1 messages playing" at bounding box center [77, 80] width 64 height 11
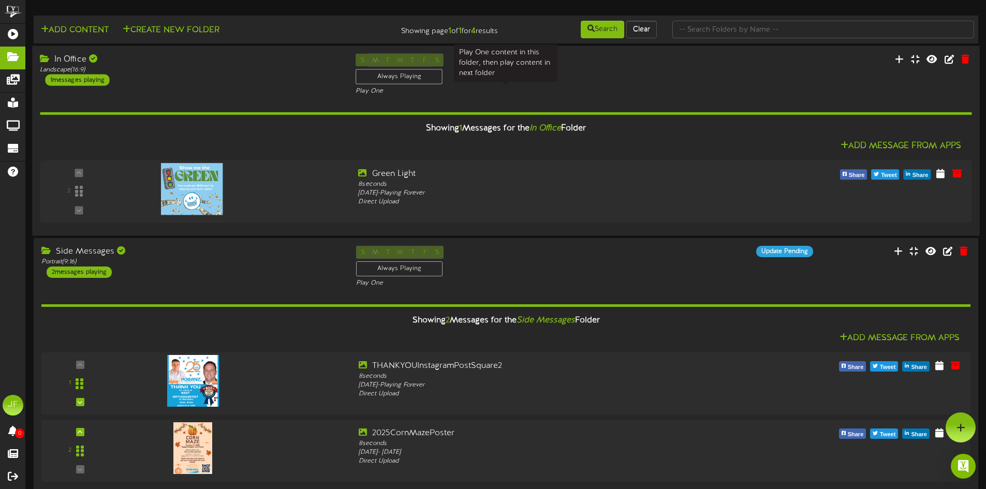
click at [377, 92] on div "Play One" at bounding box center [505, 91] width 300 height 9
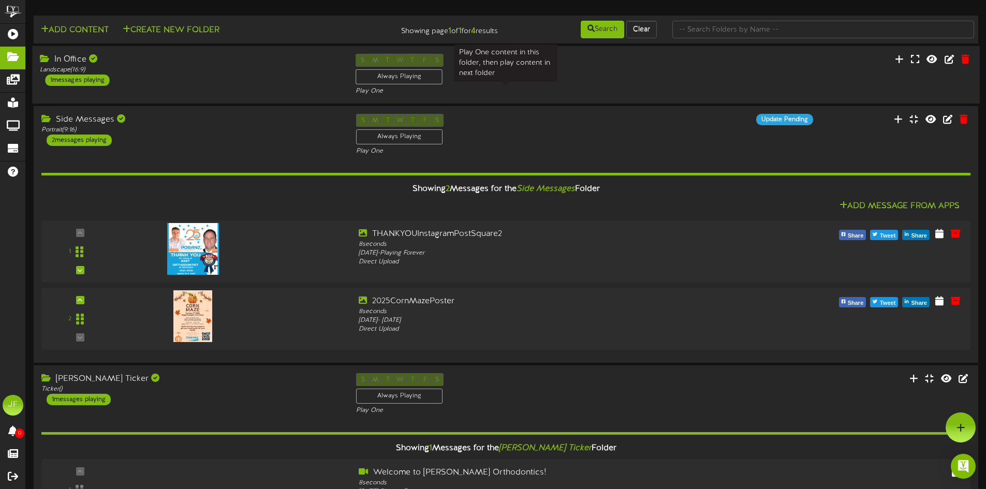
click at [377, 92] on div "Play One" at bounding box center [505, 91] width 300 height 9
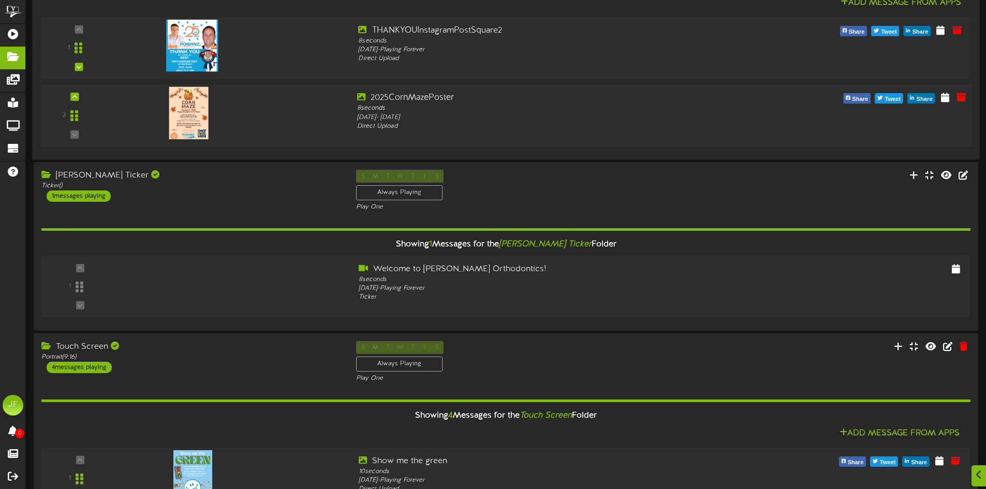
scroll to position [362, 0]
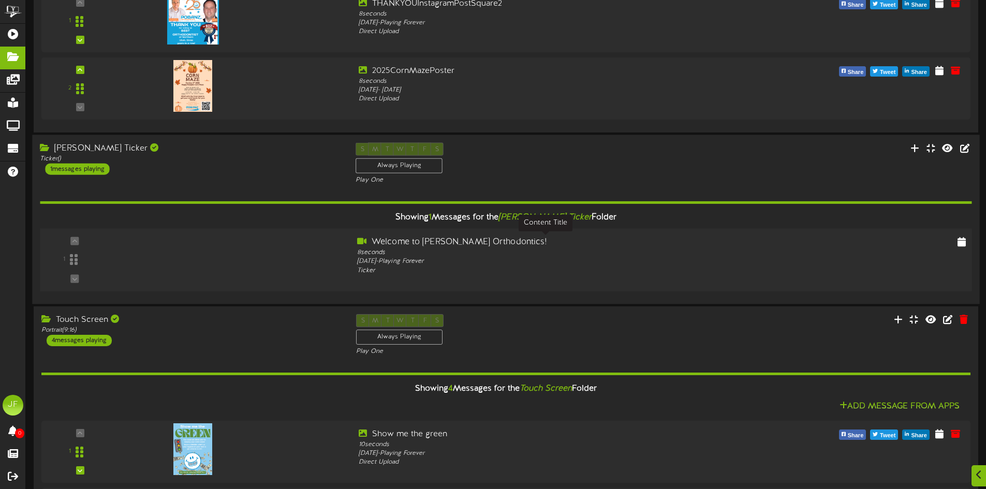
click at [387, 242] on div "Welcome to Pobanz Orthodontics!" at bounding box center [545, 242] width 376 height 12
click at [612, 239] on div "Welcome to Pobanz Orthodontics!" at bounding box center [545, 242] width 376 height 12
click at [916, 149] on icon at bounding box center [915, 147] width 10 height 11
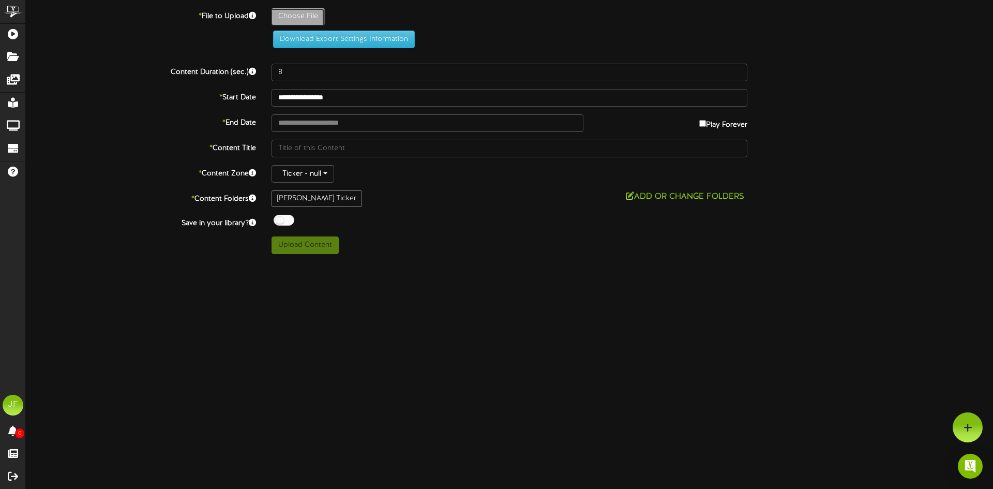
type input "**********"
type input "myteacherrocks"
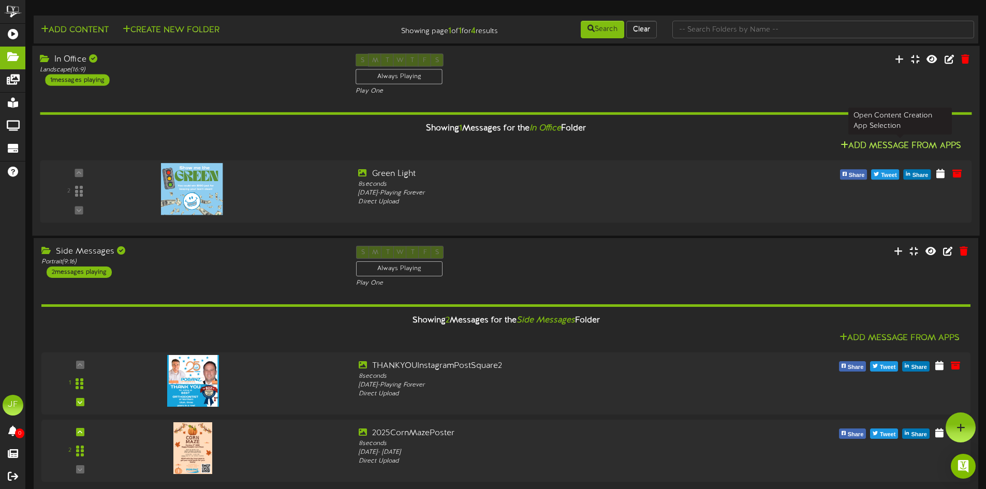
click at [840, 145] on icon at bounding box center [844, 145] width 8 height 8
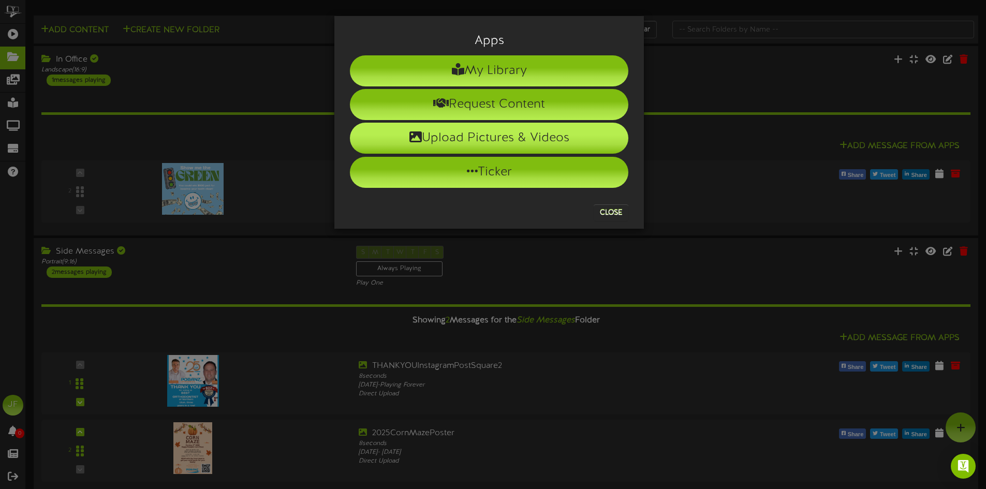
click at [504, 137] on li "Upload Pictures & Videos" at bounding box center [489, 138] width 278 height 31
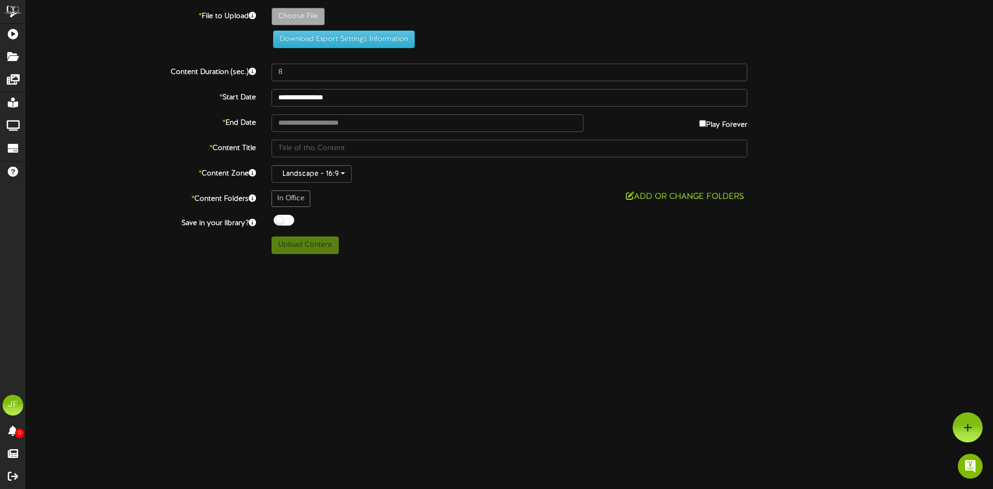
type input "**********"
type input "SpottedBoard"
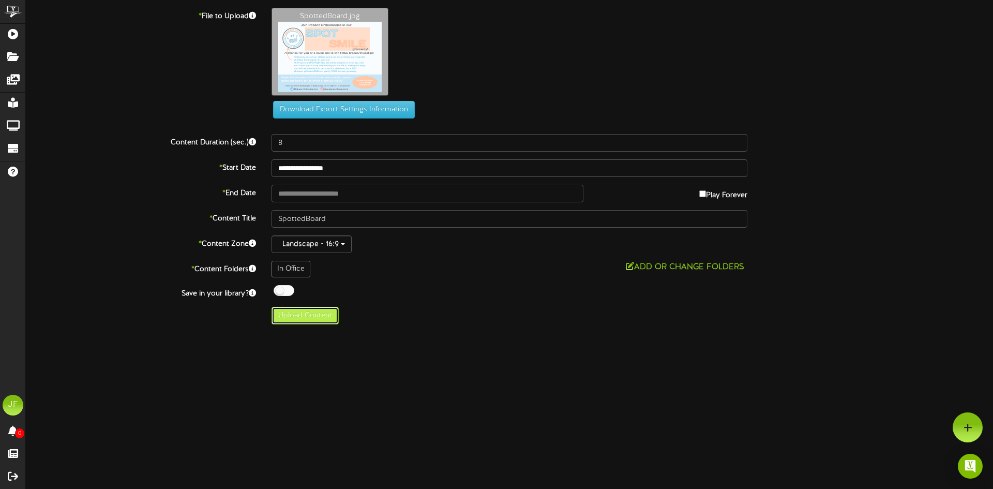
click at [314, 320] on button "Upload Content" at bounding box center [305, 316] width 67 height 18
type input "**********"
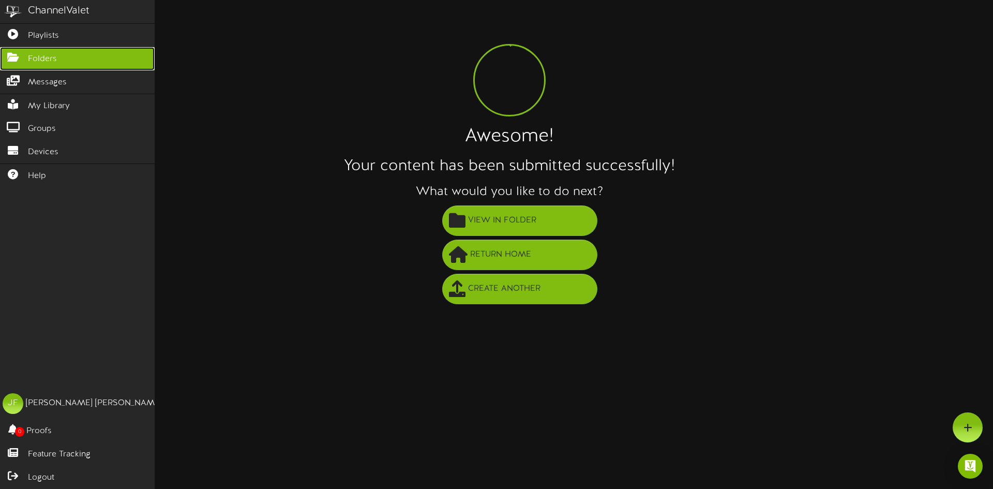
click at [54, 58] on span "Folders" at bounding box center [42, 59] width 29 height 12
